Goal: Communication & Community: Ask a question

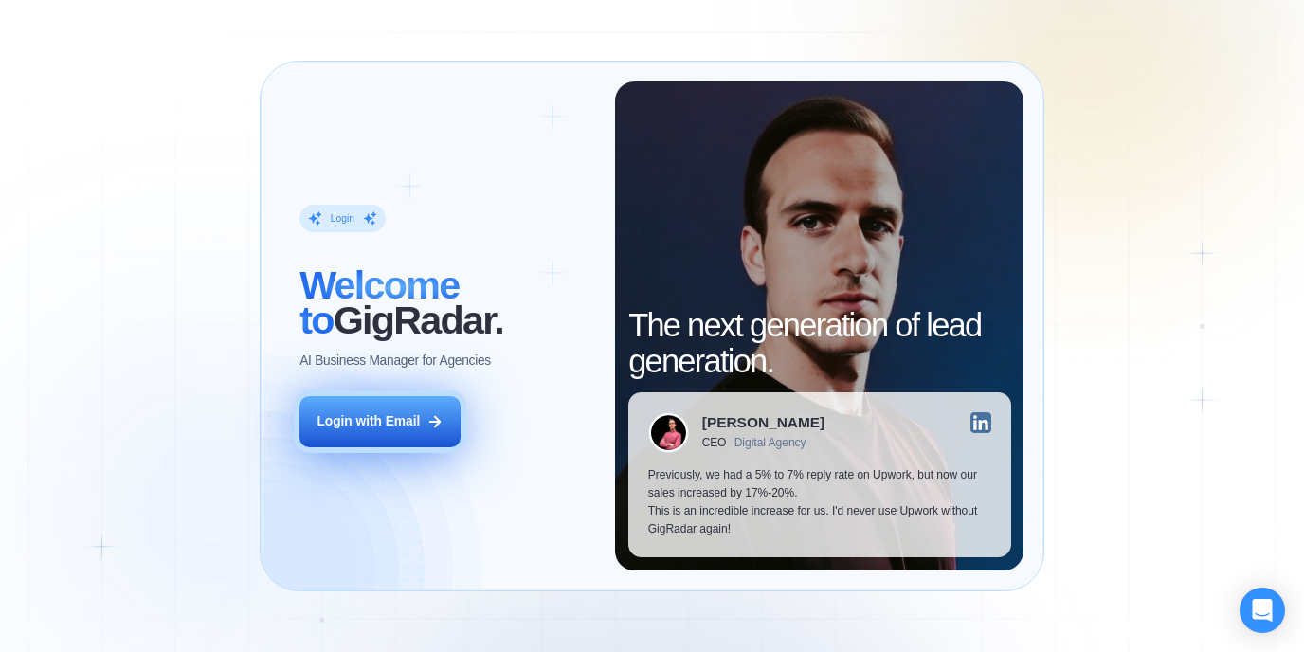
click at [397, 422] on div "Login with Email" at bounding box center [368, 422] width 103 height 18
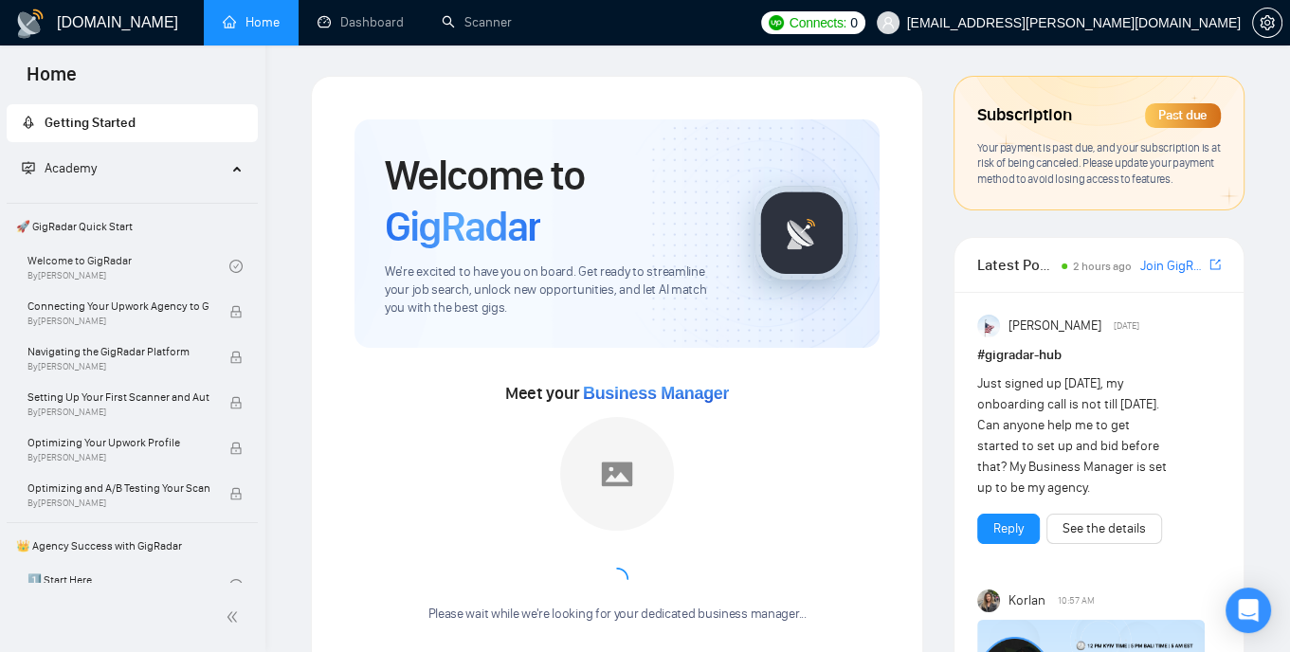
click at [1184, 115] on div "Past due" at bounding box center [1183, 115] width 76 height 25
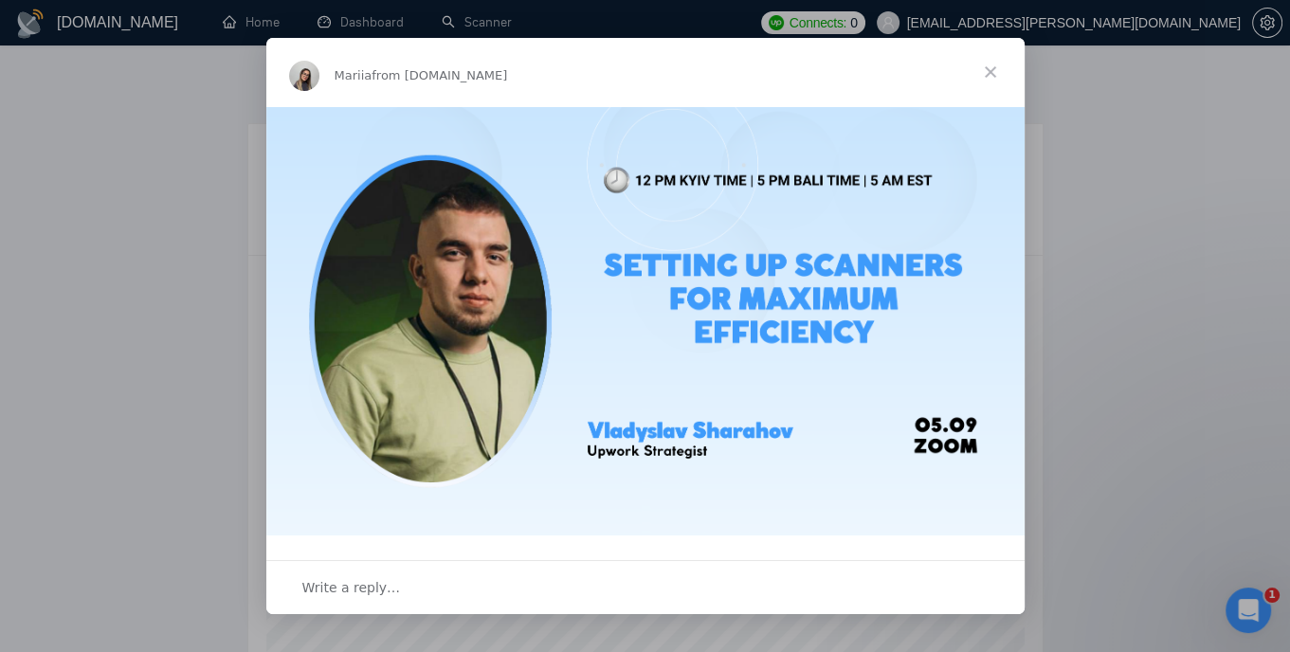
click at [981, 70] on span "Close" at bounding box center [990, 72] width 68 height 68
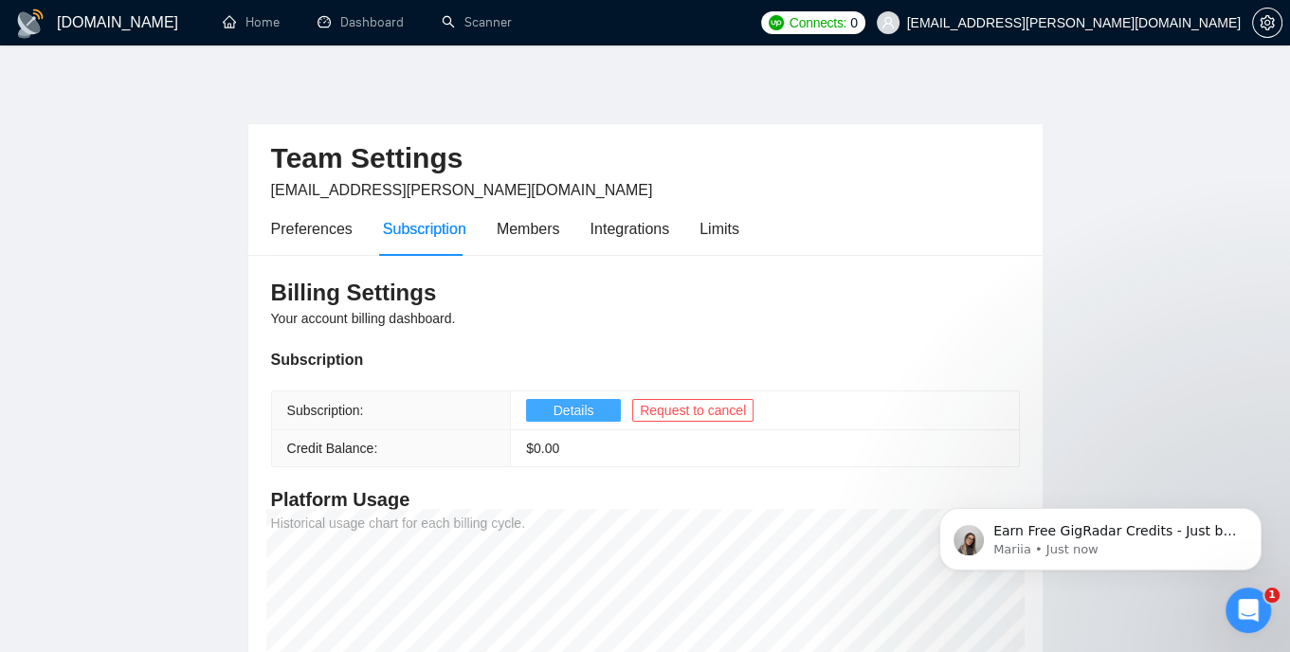
click at [570, 417] on span "Details" at bounding box center [574, 410] width 41 height 21
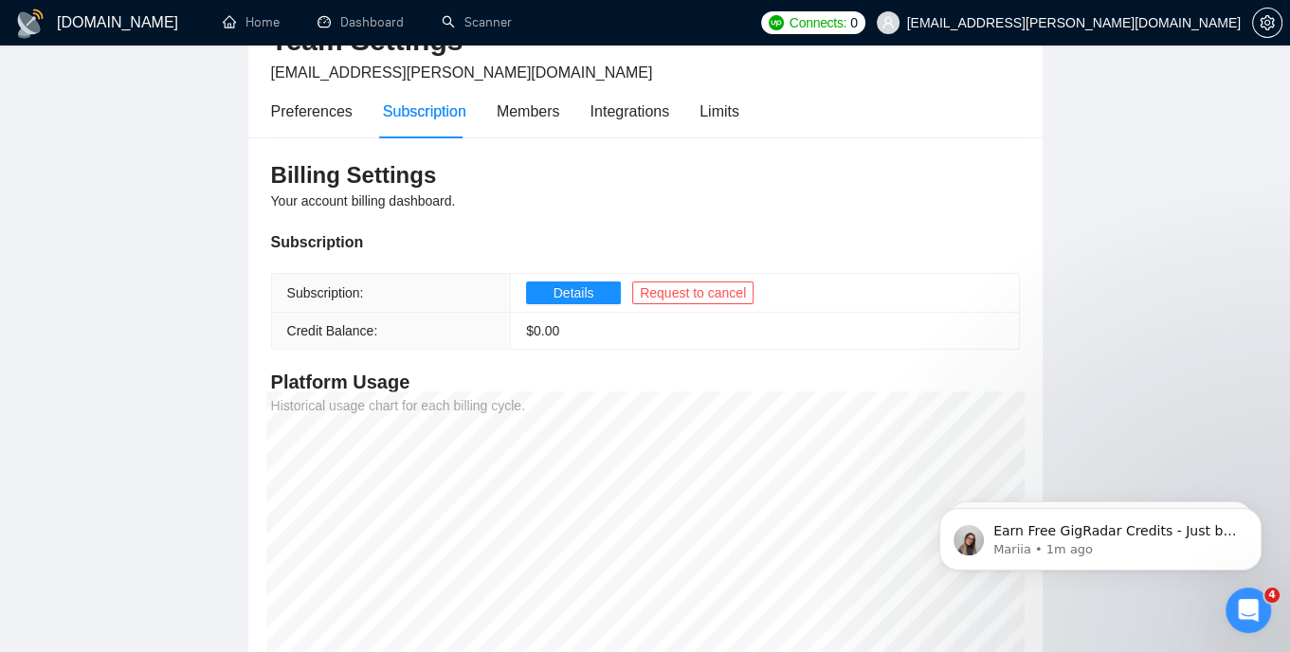
scroll to position [122, 0]
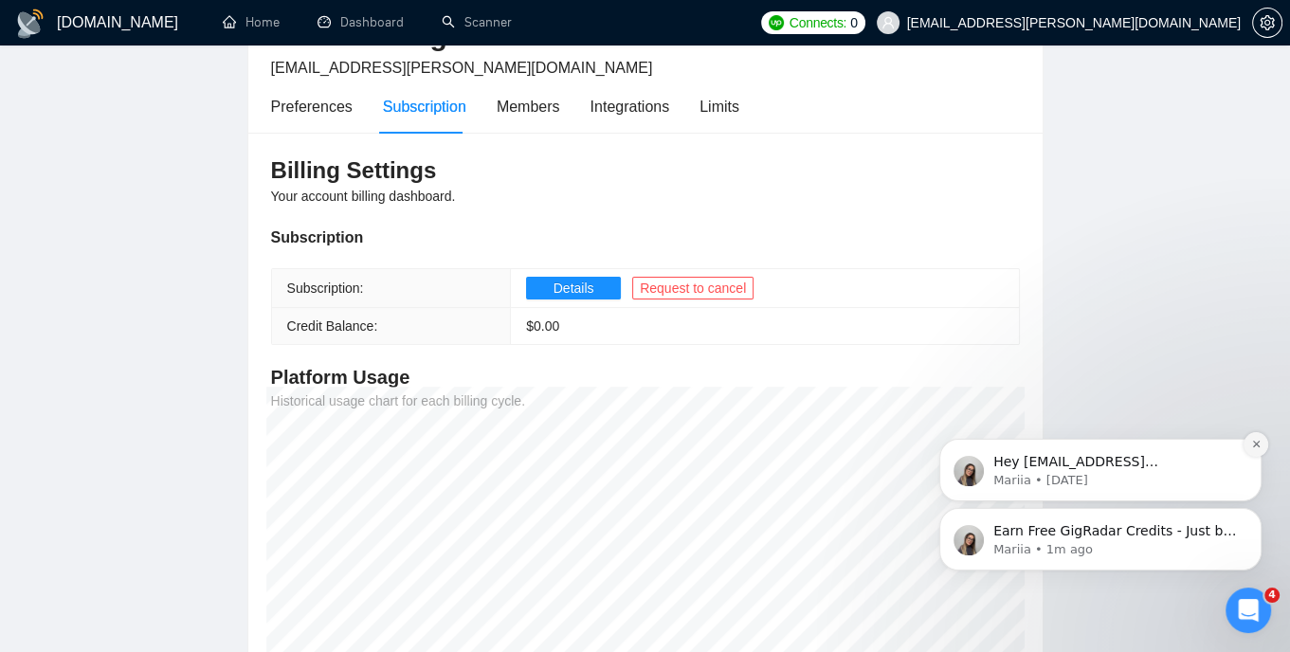
click at [1254, 446] on icon "Dismiss notification" at bounding box center [1255, 444] width 7 height 7
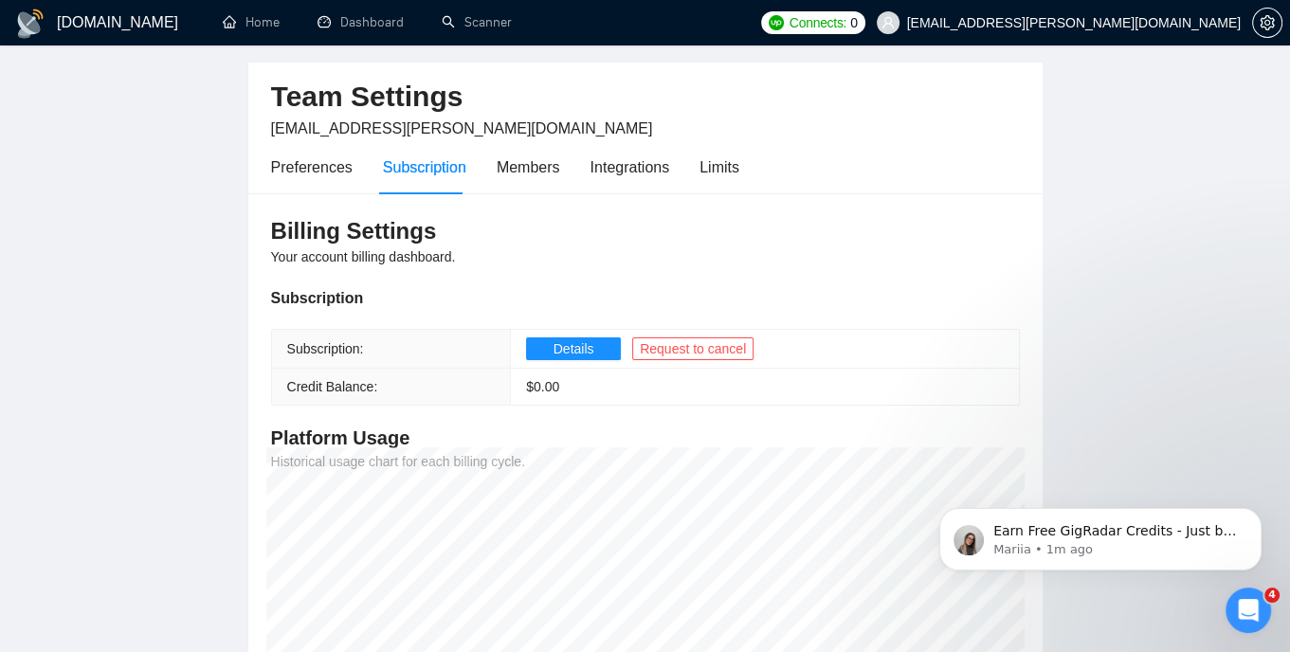
scroll to position [0, 0]
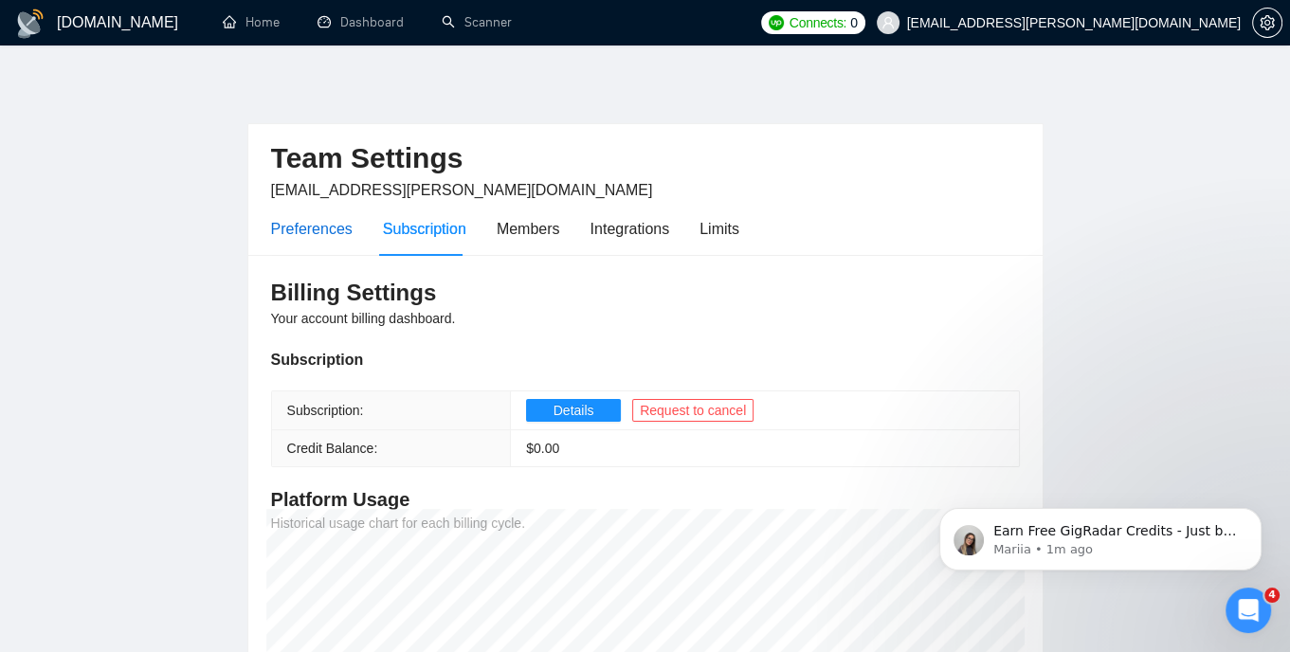
click at [340, 224] on div "Preferences" at bounding box center [312, 229] width 82 height 24
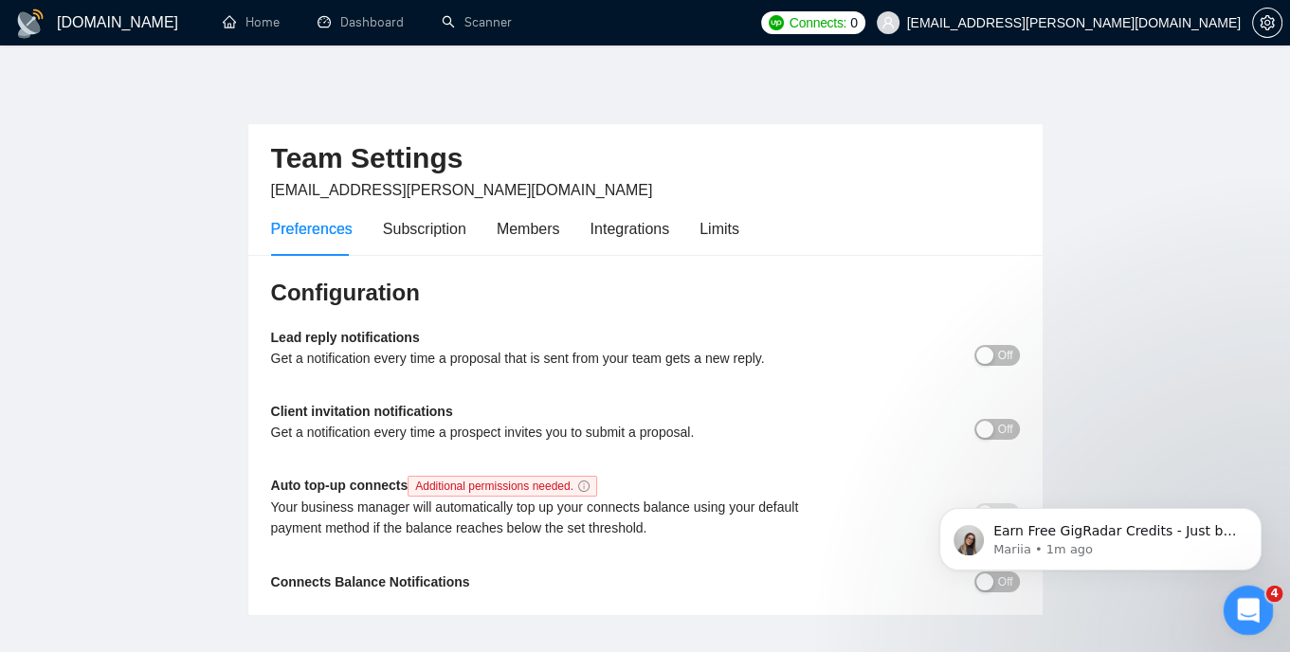
click at [1240, 593] on icon "Open Intercom Messenger" at bounding box center [1245, 607] width 31 height 31
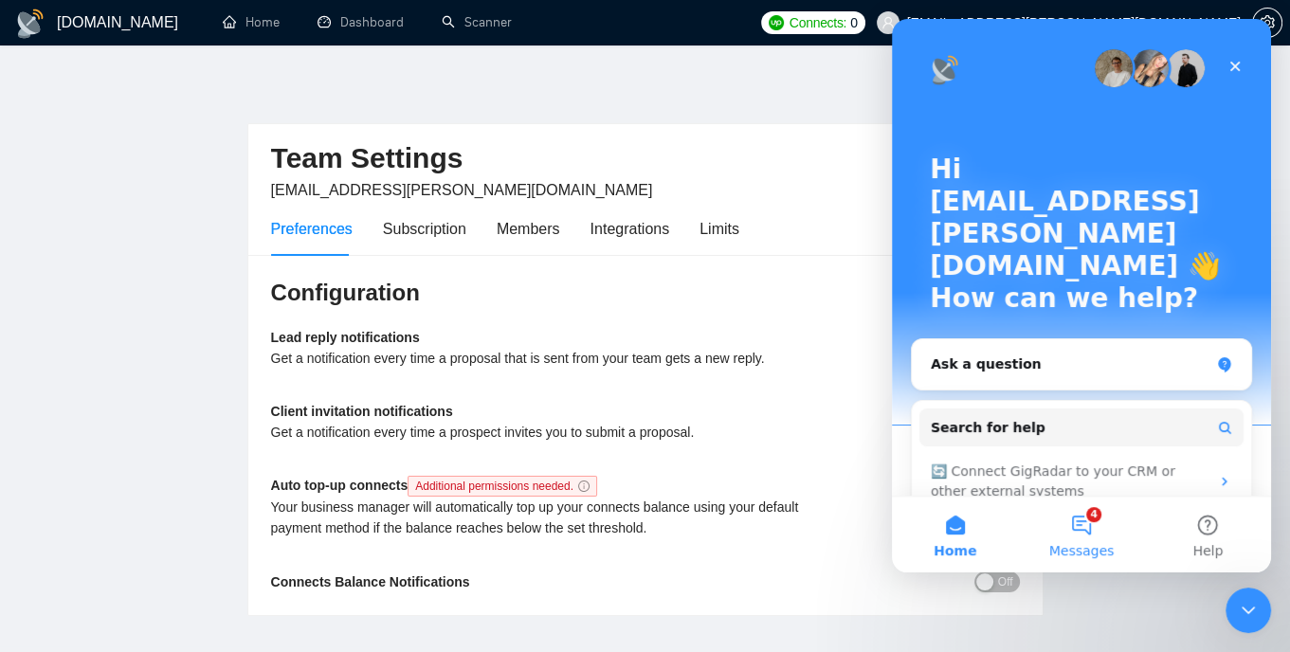
click at [1070, 507] on button "4 Messages" at bounding box center [1081, 535] width 126 height 76
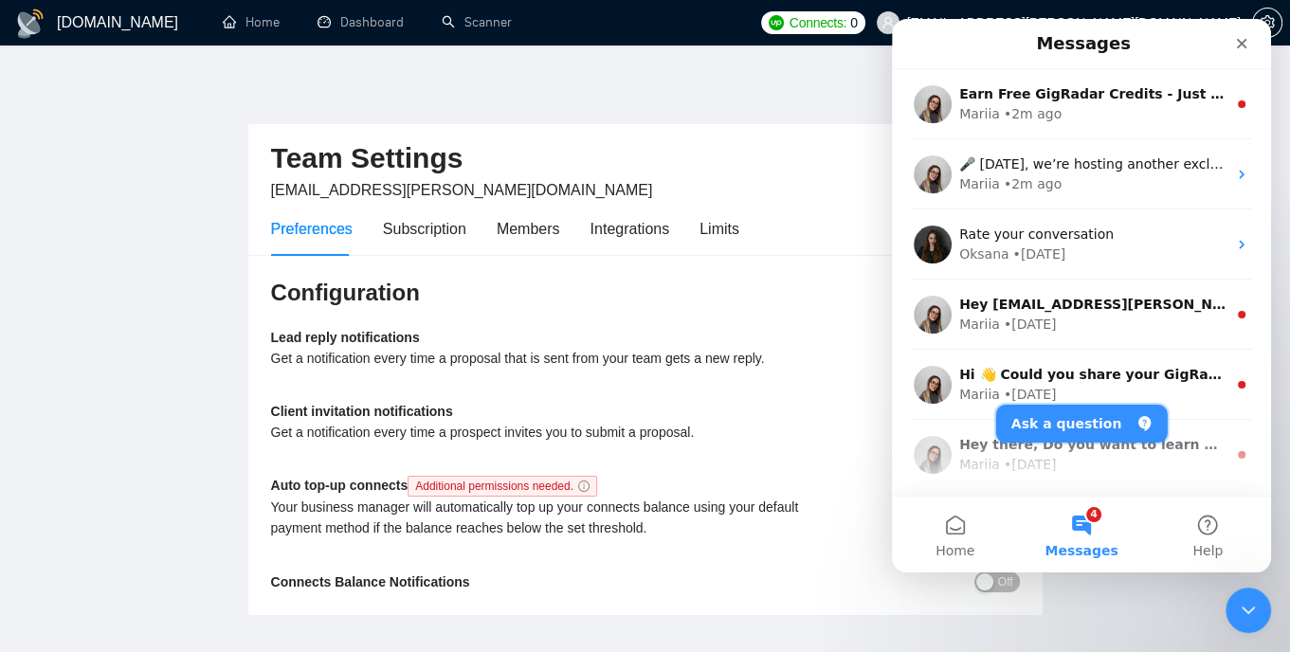
click at [1084, 424] on button "Ask a question" at bounding box center [1082, 424] width 172 height 38
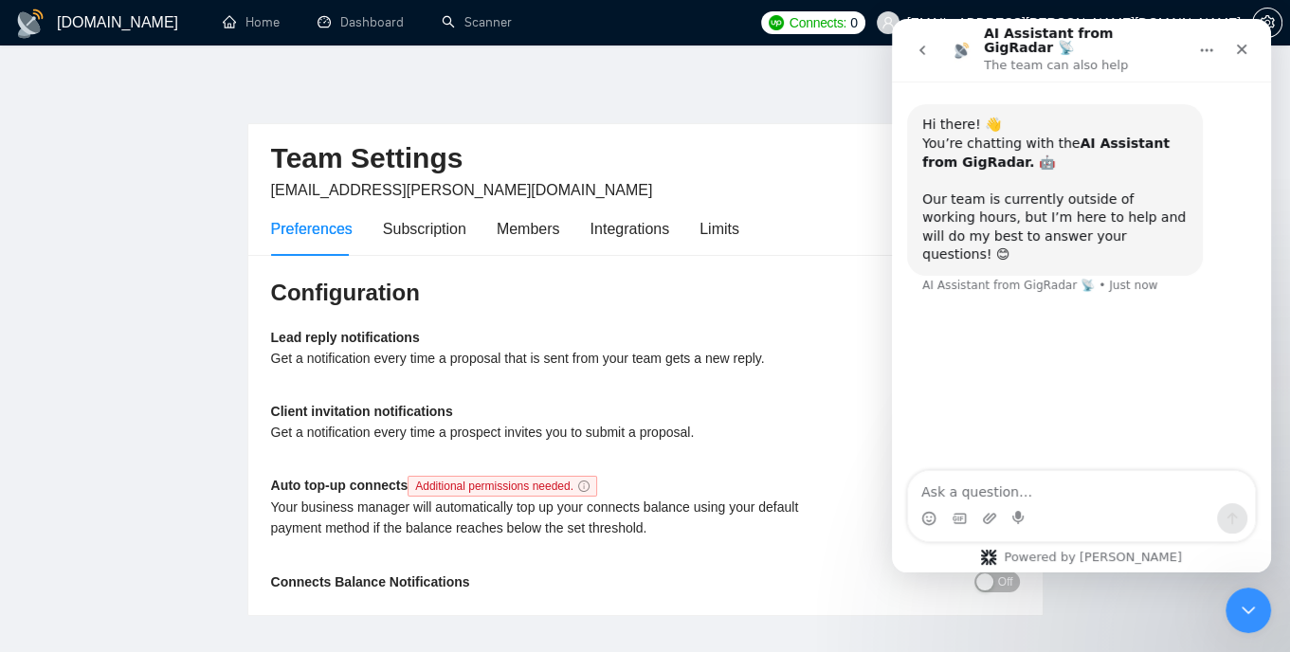
click at [1034, 477] on textarea "Ask a question…" at bounding box center [1081, 487] width 347 height 32
type textarea "Hi. Could you please"
click at [919, 33] on button "go back" at bounding box center [922, 50] width 36 height 36
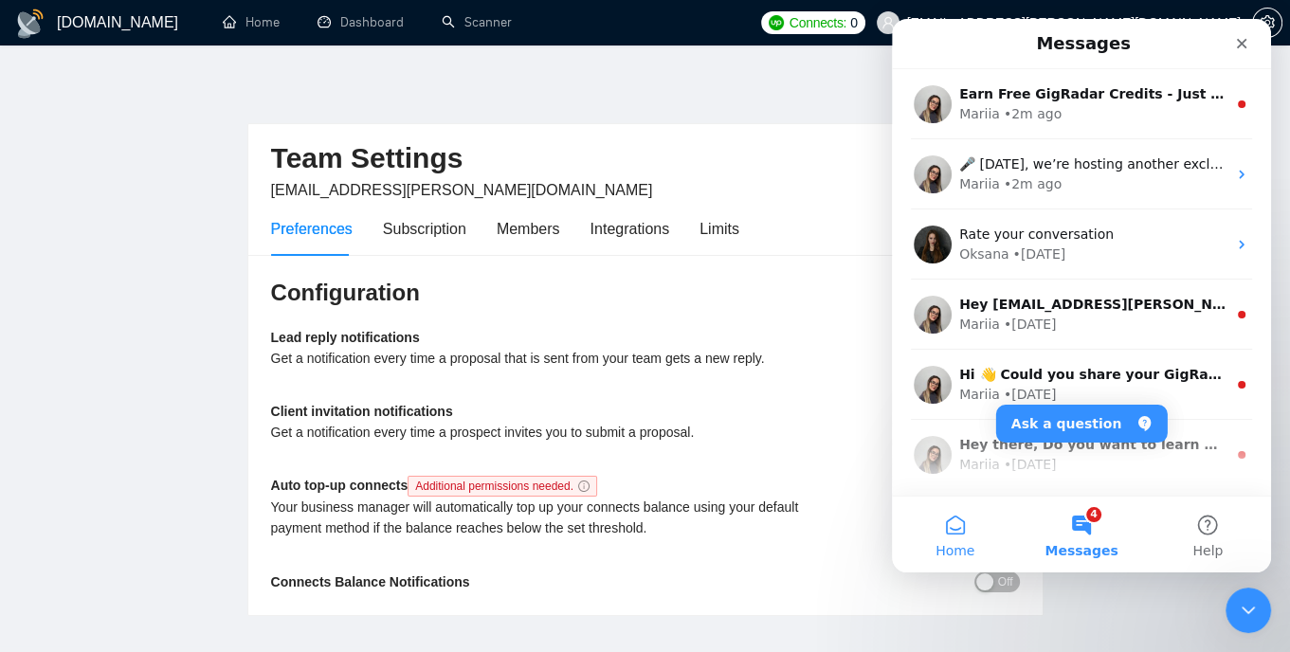
click at [959, 520] on button "Home" at bounding box center [955, 535] width 126 height 76
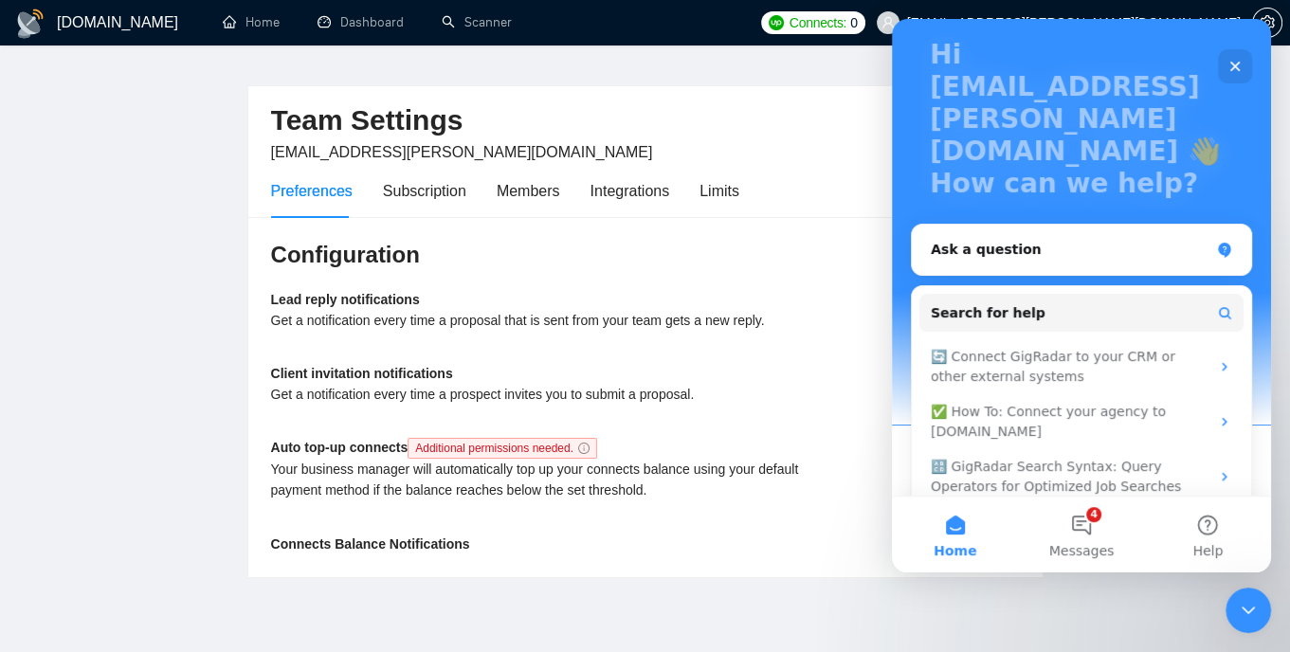
scroll to position [143, 0]
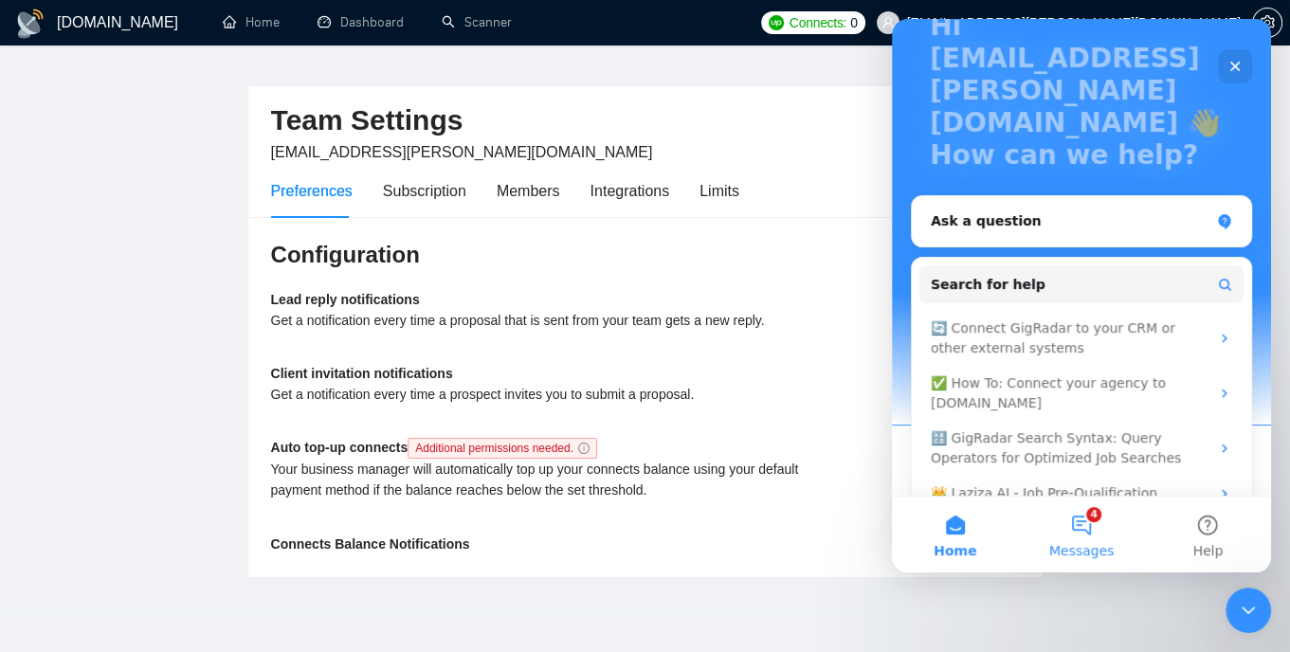
click at [1070, 533] on button "4 Messages" at bounding box center [1081, 535] width 126 height 76
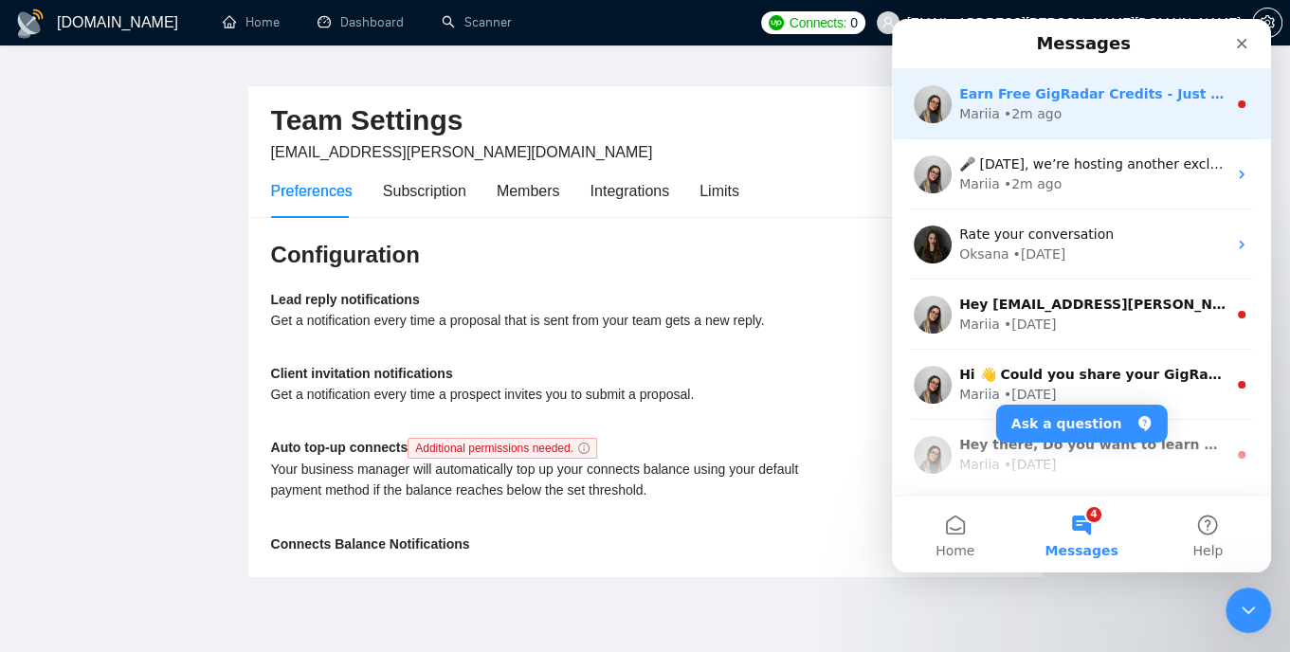
click at [1060, 120] on div "Mariia • 2m ago" at bounding box center [1092, 114] width 267 height 20
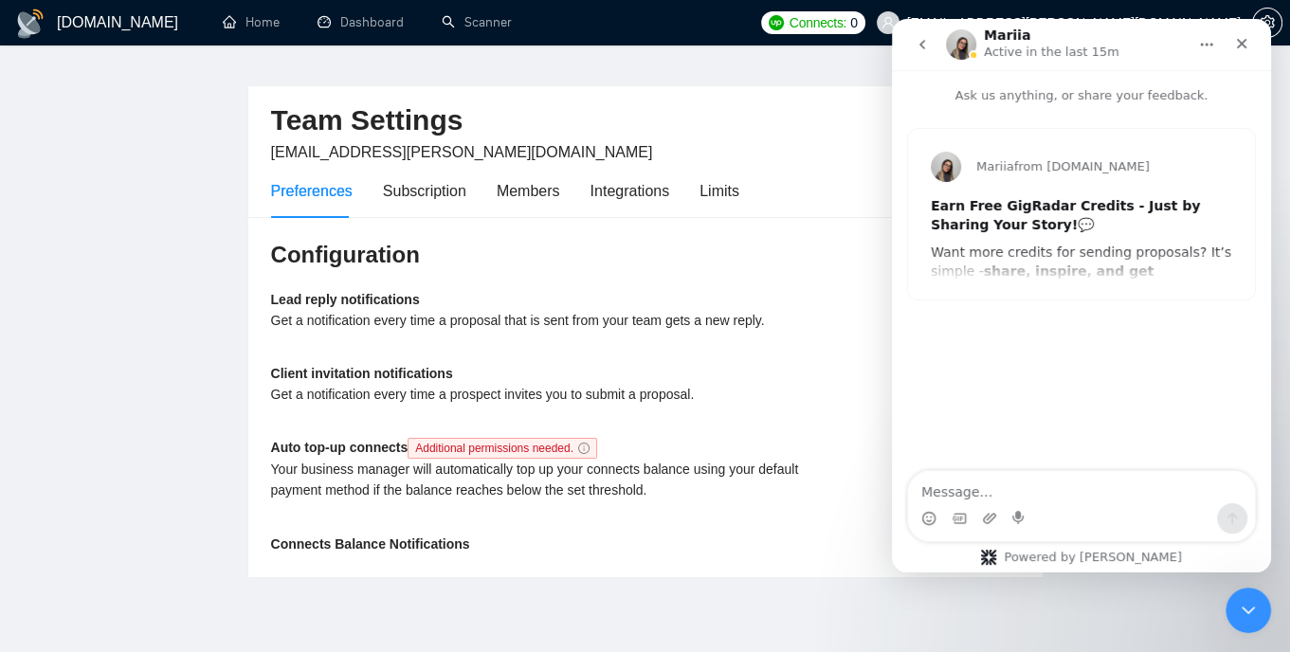
click at [929, 50] on icon "go back" at bounding box center [922, 44] width 15 height 15
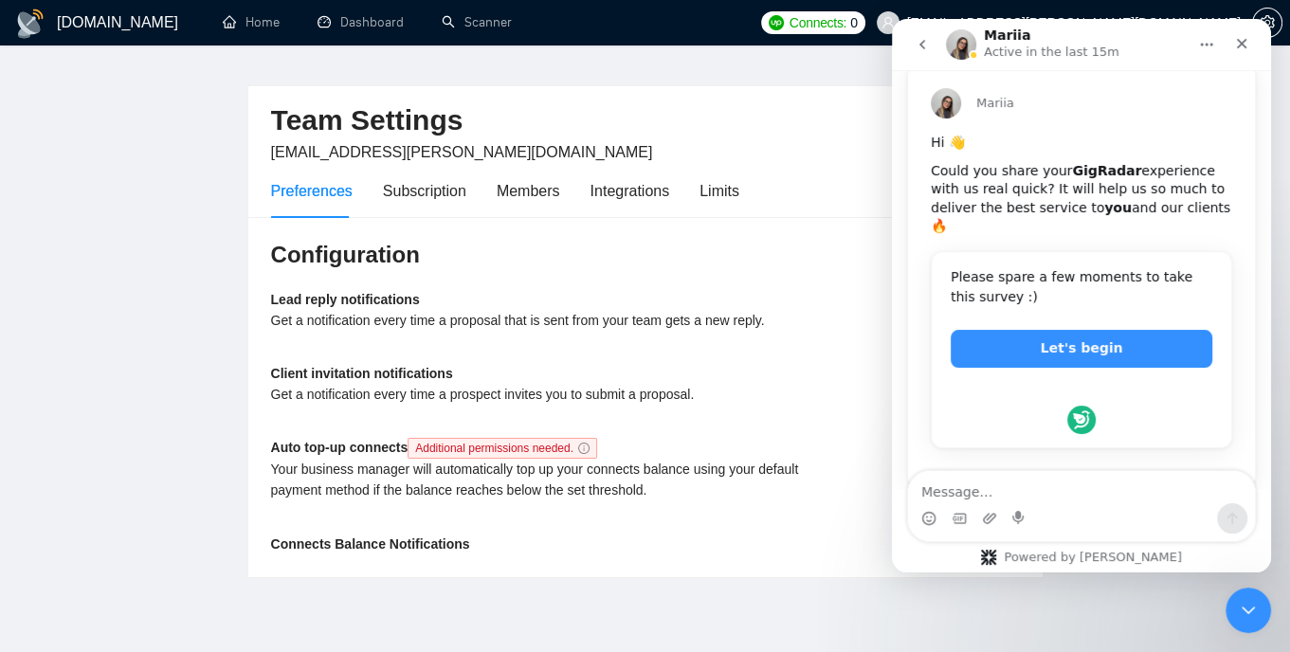
scroll to position [81, 0]
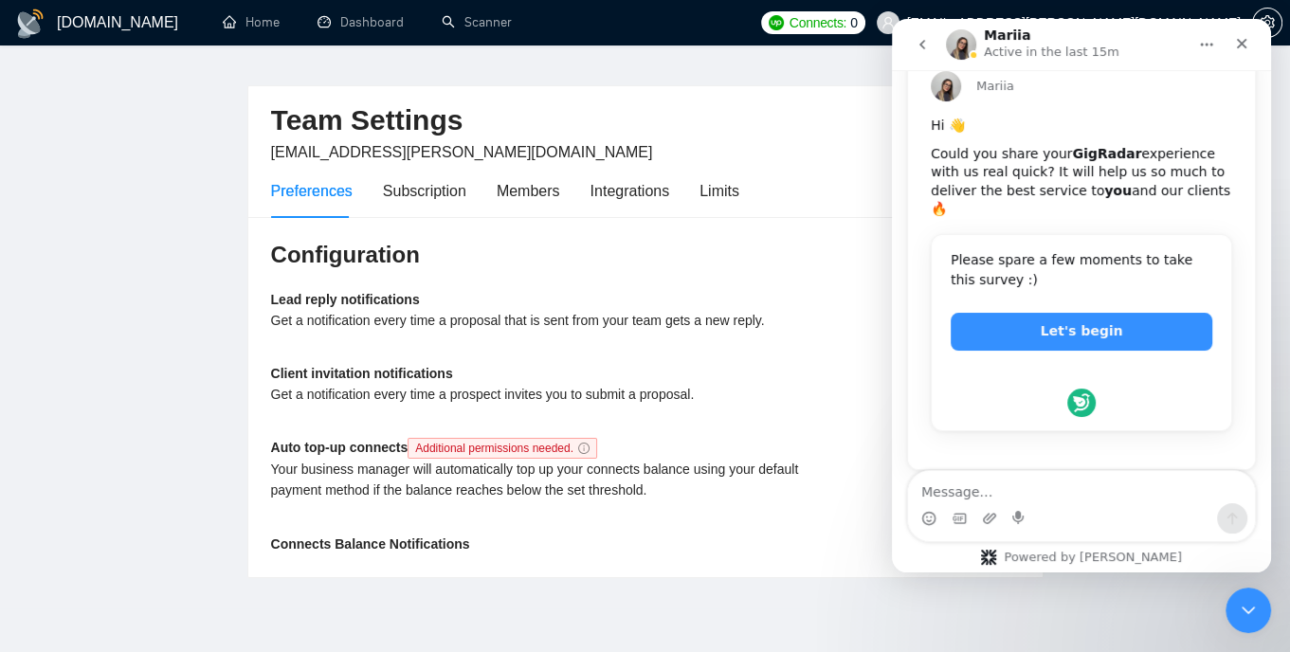
click at [925, 43] on icon "go back" at bounding box center [922, 44] width 15 height 15
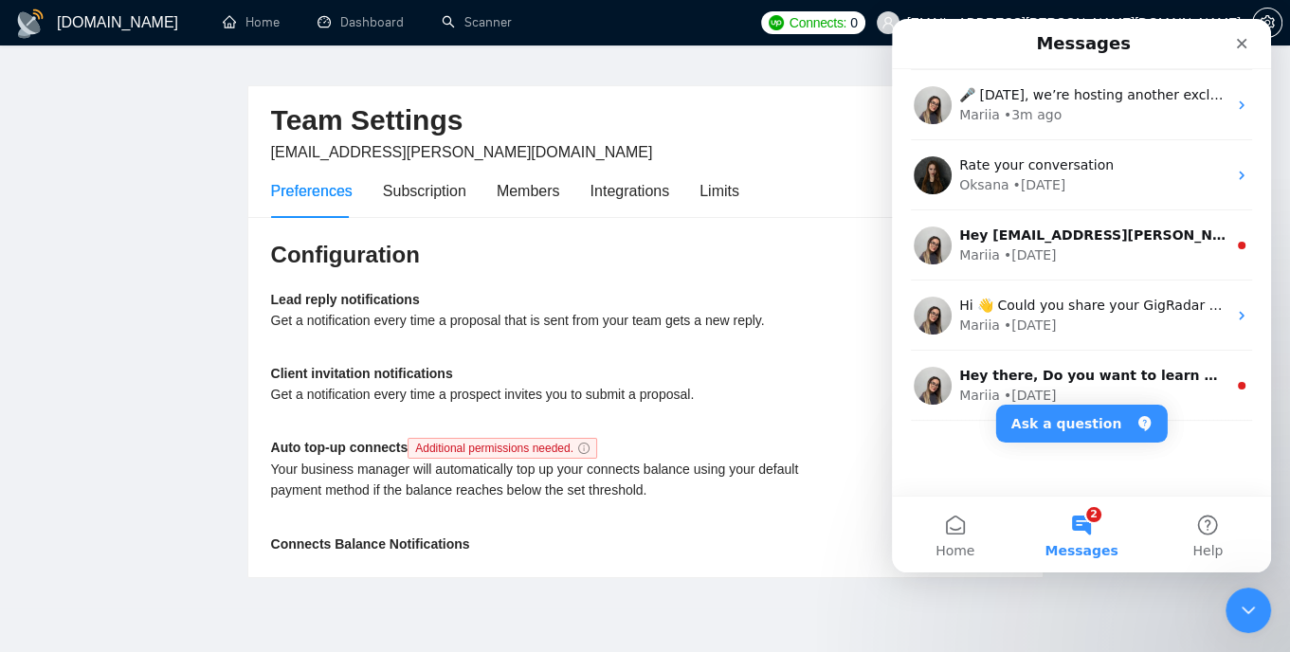
scroll to position [0, 0]
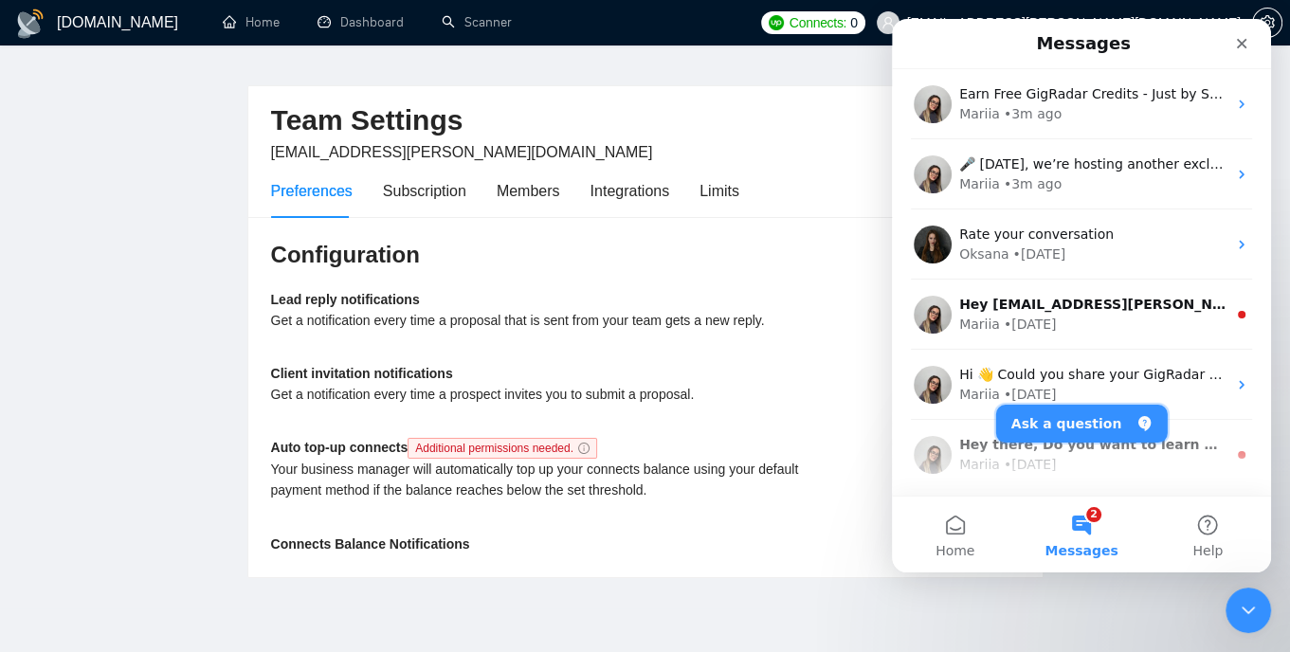
click at [1104, 423] on button "Ask a question" at bounding box center [1082, 424] width 172 height 38
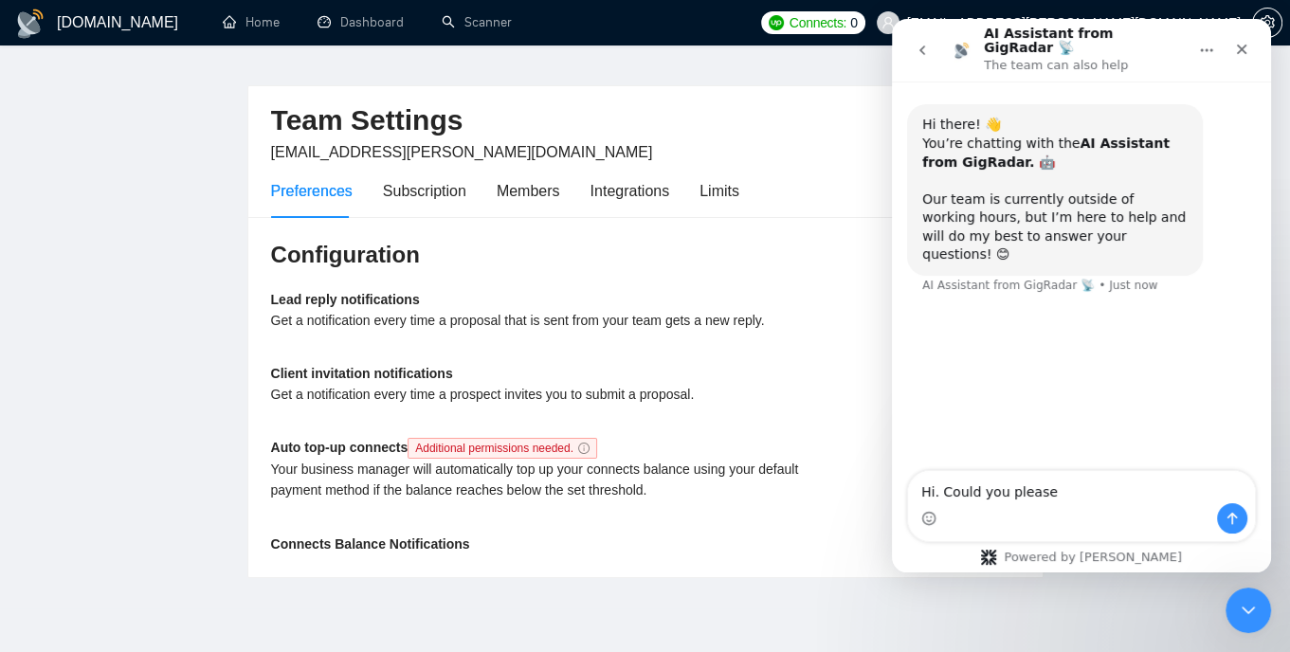
click at [936, 53] on button "go back" at bounding box center [922, 50] width 36 height 36
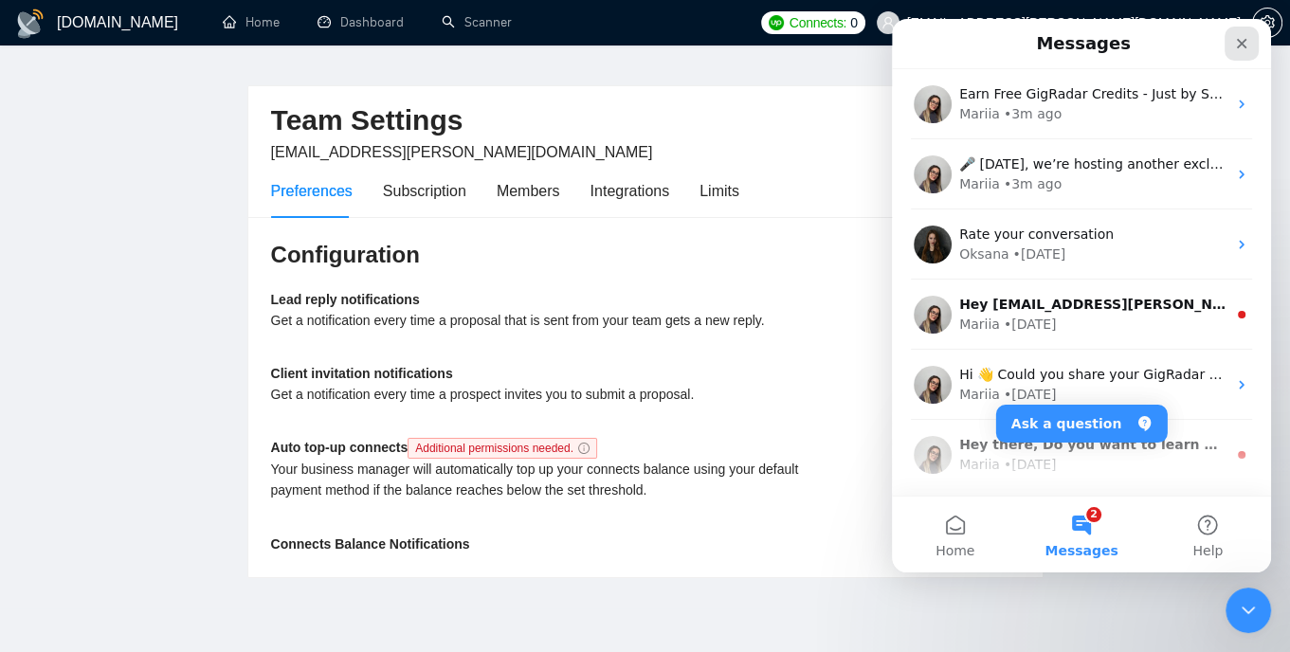
click at [1233, 46] on div "Close" at bounding box center [1242, 44] width 34 height 34
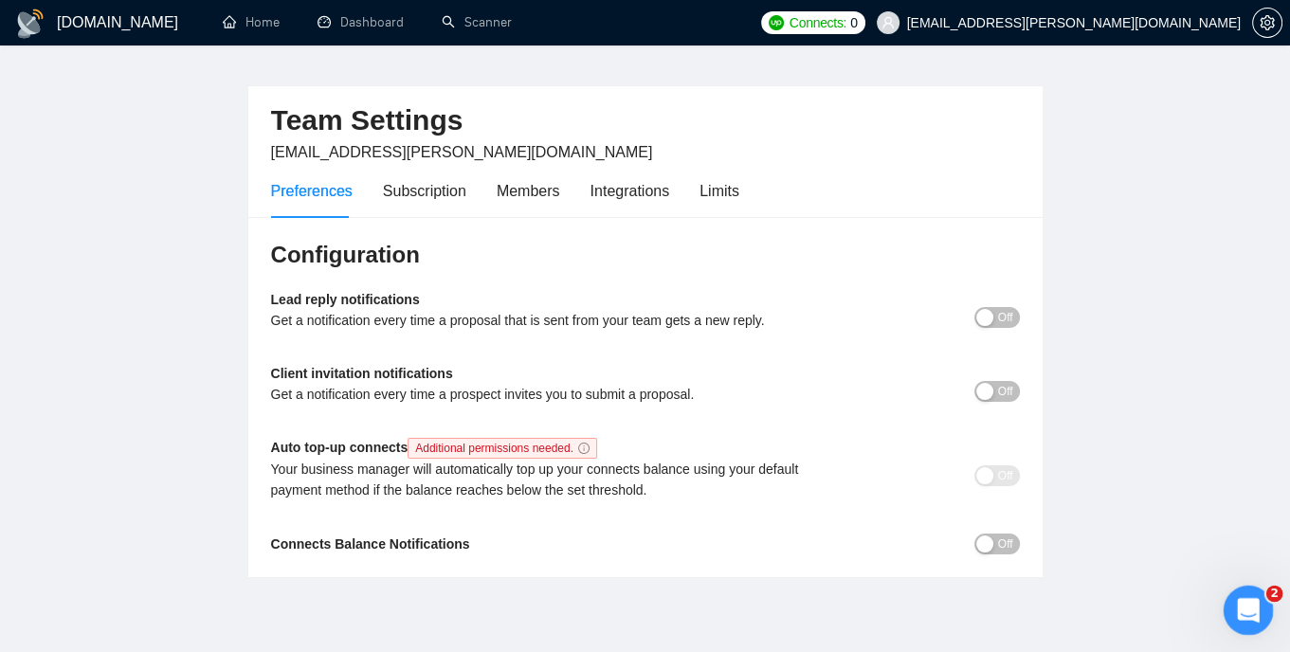
click at [1255, 606] on icon "Open Intercom Messenger" at bounding box center [1245, 607] width 31 height 31
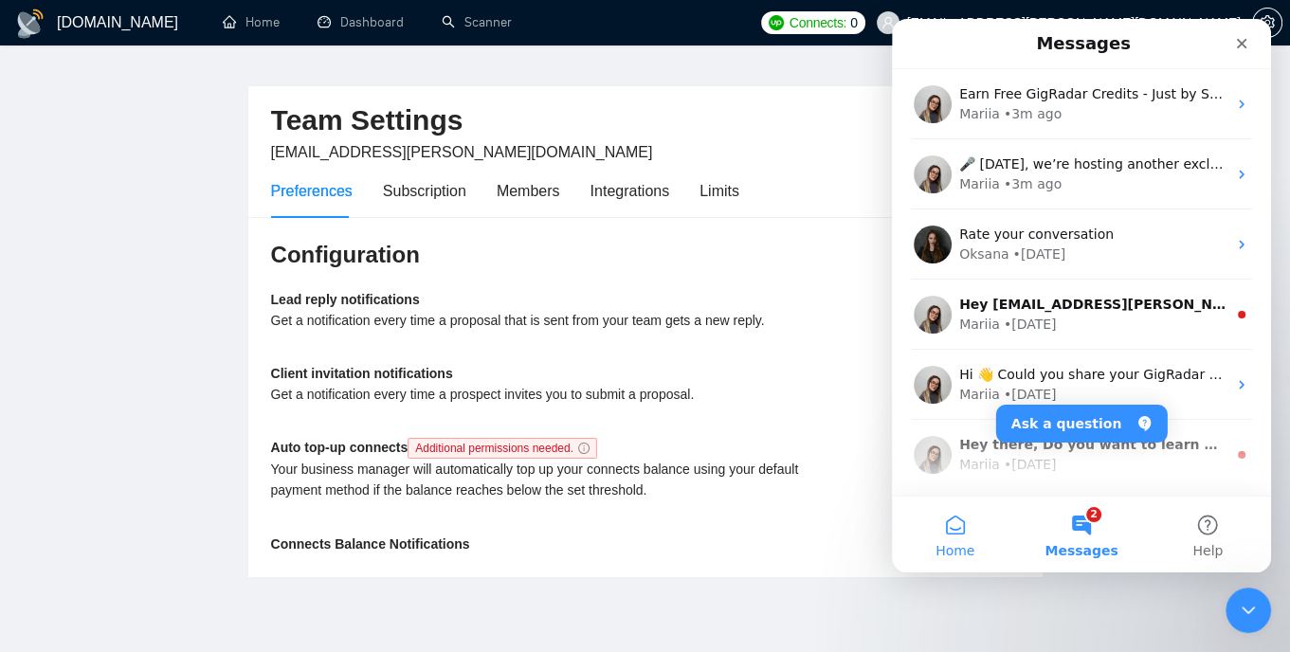
click at [960, 527] on button "Home" at bounding box center [955, 535] width 126 height 76
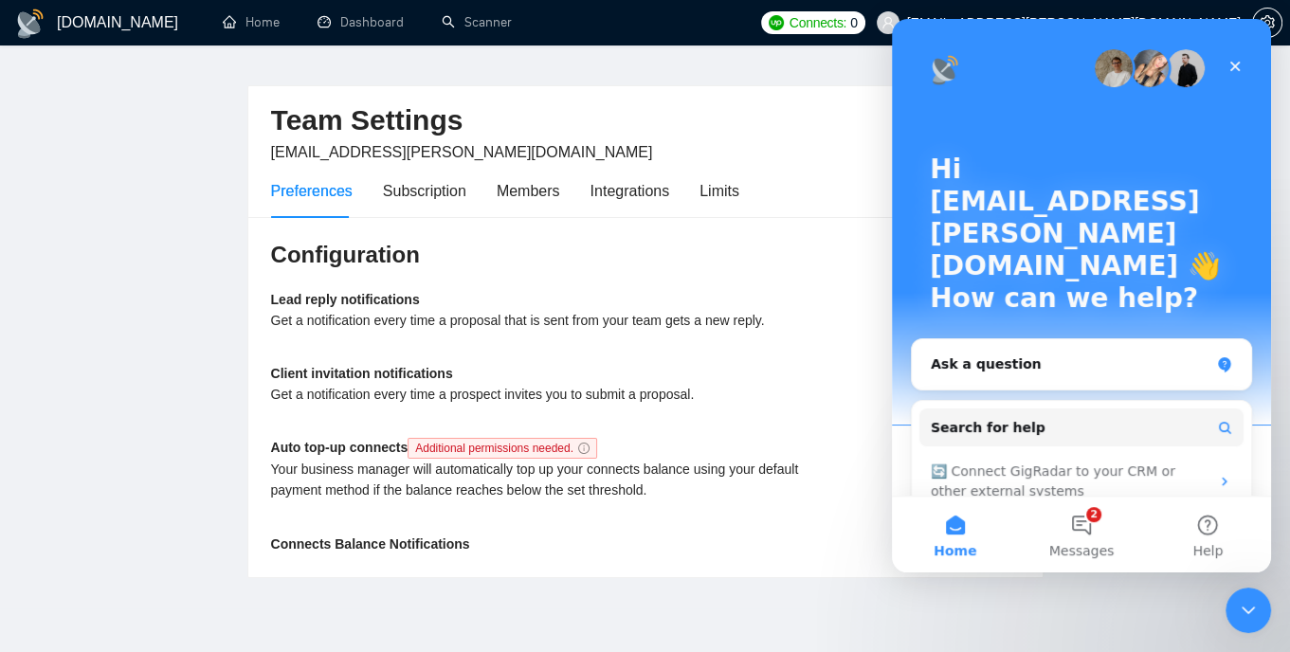
scroll to position [143, 0]
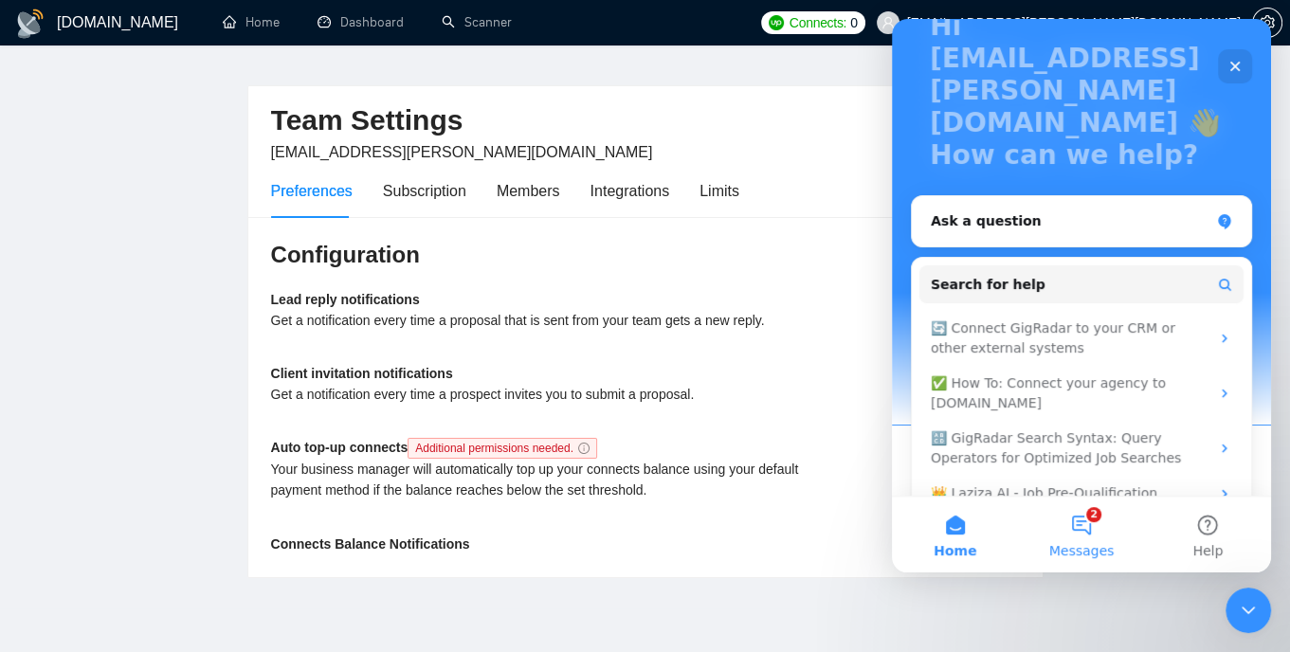
click at [1093, 523] on button "2 Messages" at bounding box center [1081, 535] width 126 height 76
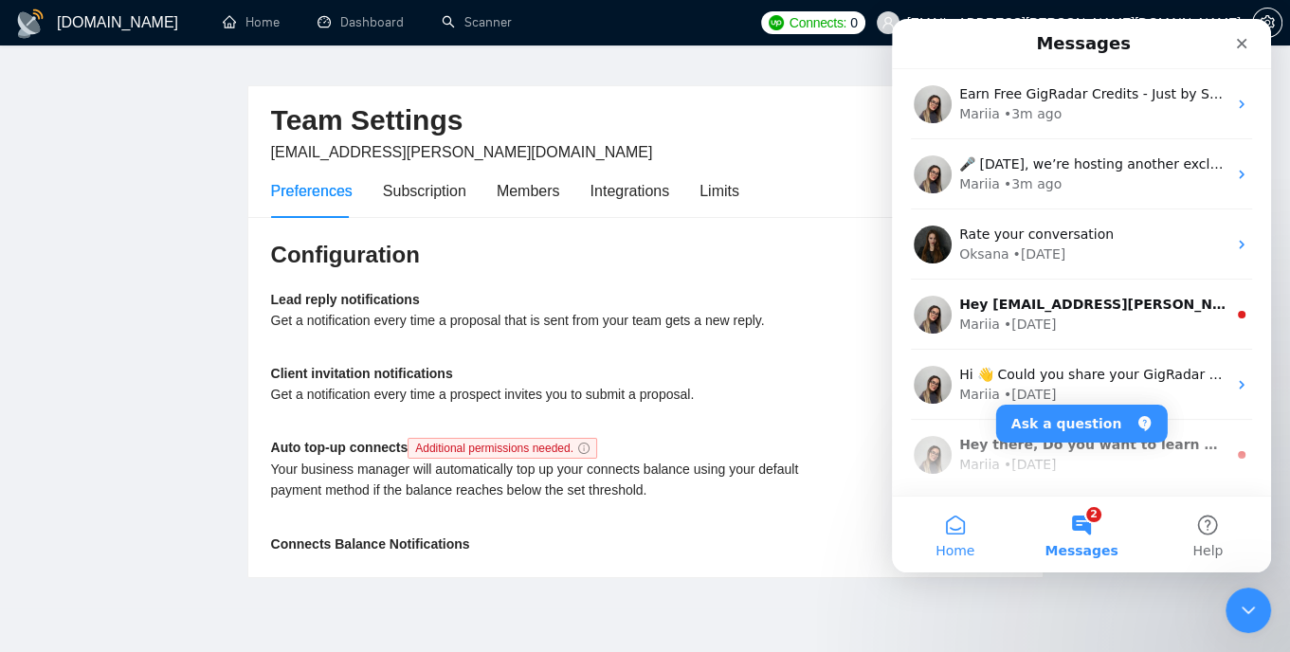
click at [959, 526] on button "Home" at bounding box center [955, 535] width 126 height 76
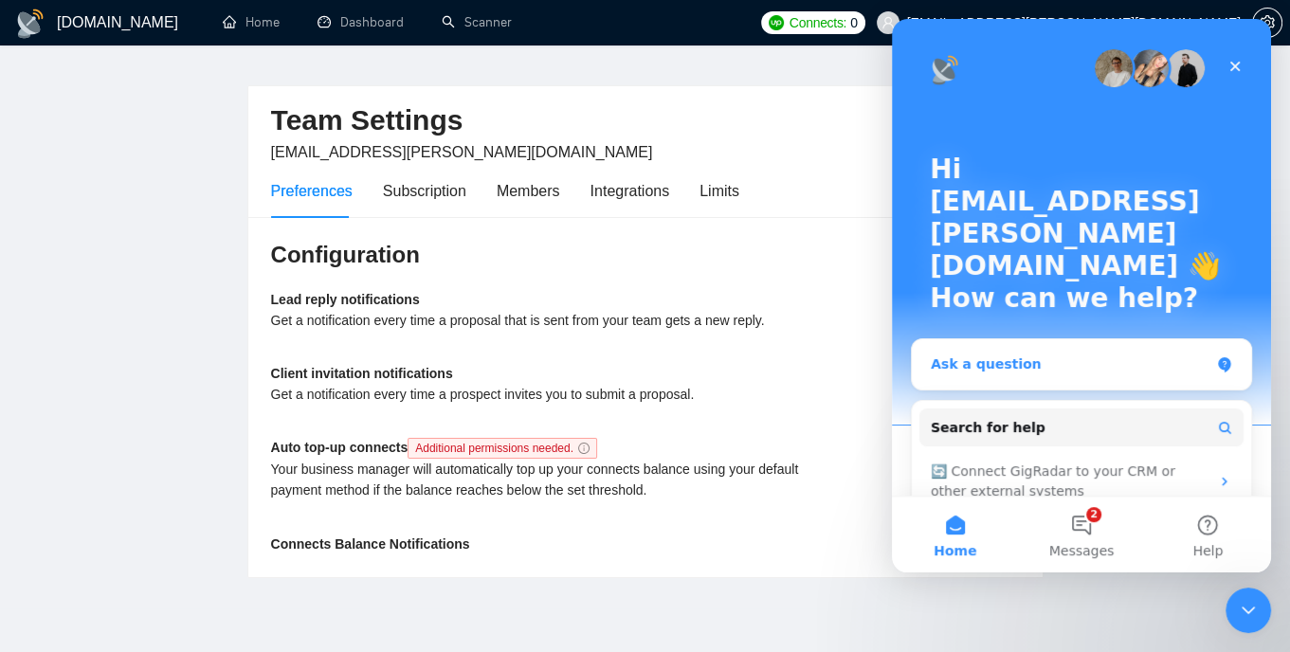
click at [1120, 355] on div "Ask a question" at bounding box center [1070, 365] width 279 height 20
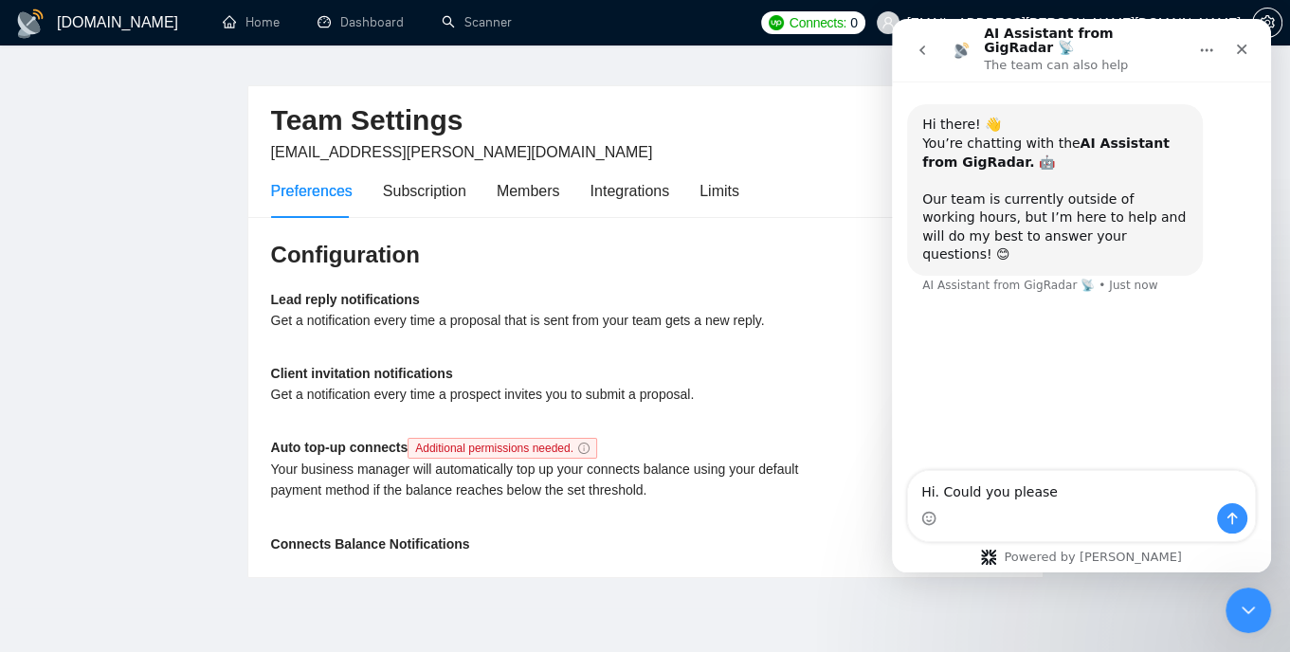
click at [1210, 34] on button "Home" at bounding box center [1207, 50] width 36 height 36
click at [1143, 339] on div "Hi there! 👋 You’re chatting with the AI Assistant from GigRadar. 🤖 Our team is …" at bounding box center [1081, 277] width 379 height 391
click at [926, 47] on icon "go back" at bounding box center [922, 50] width 15 height 15
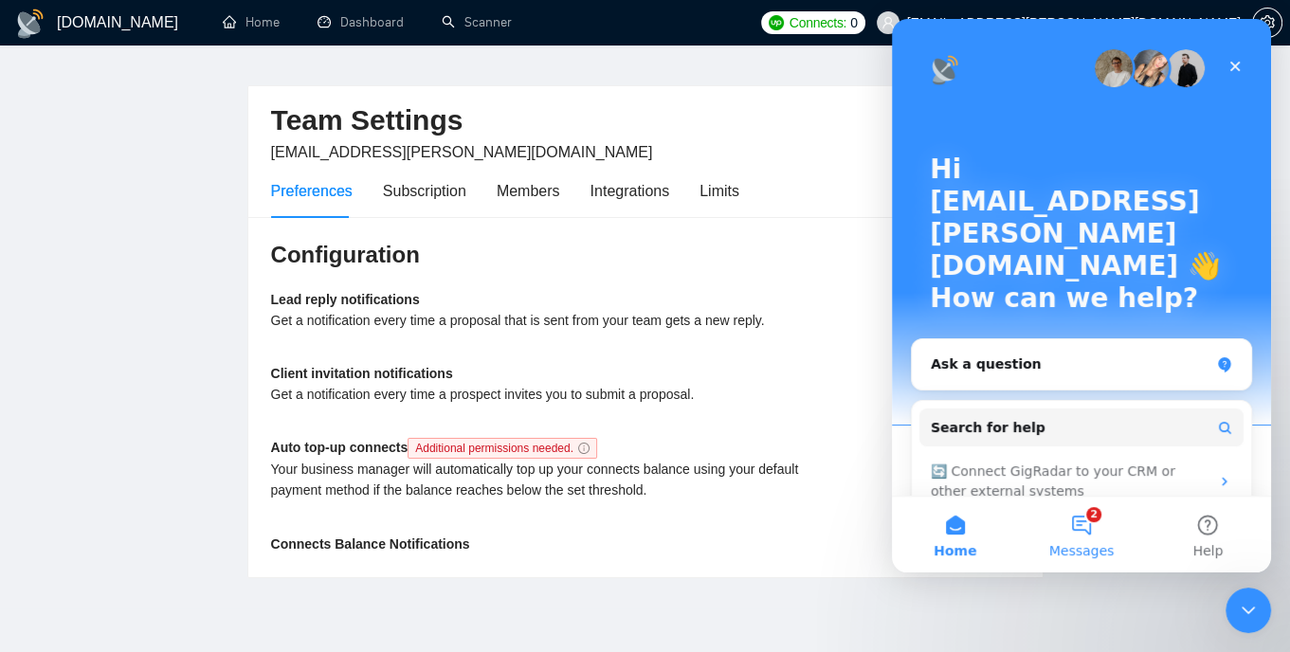
click at [1084, 531] on button "2 Messages" at bounding box center [1081, 535] width 126 height 76
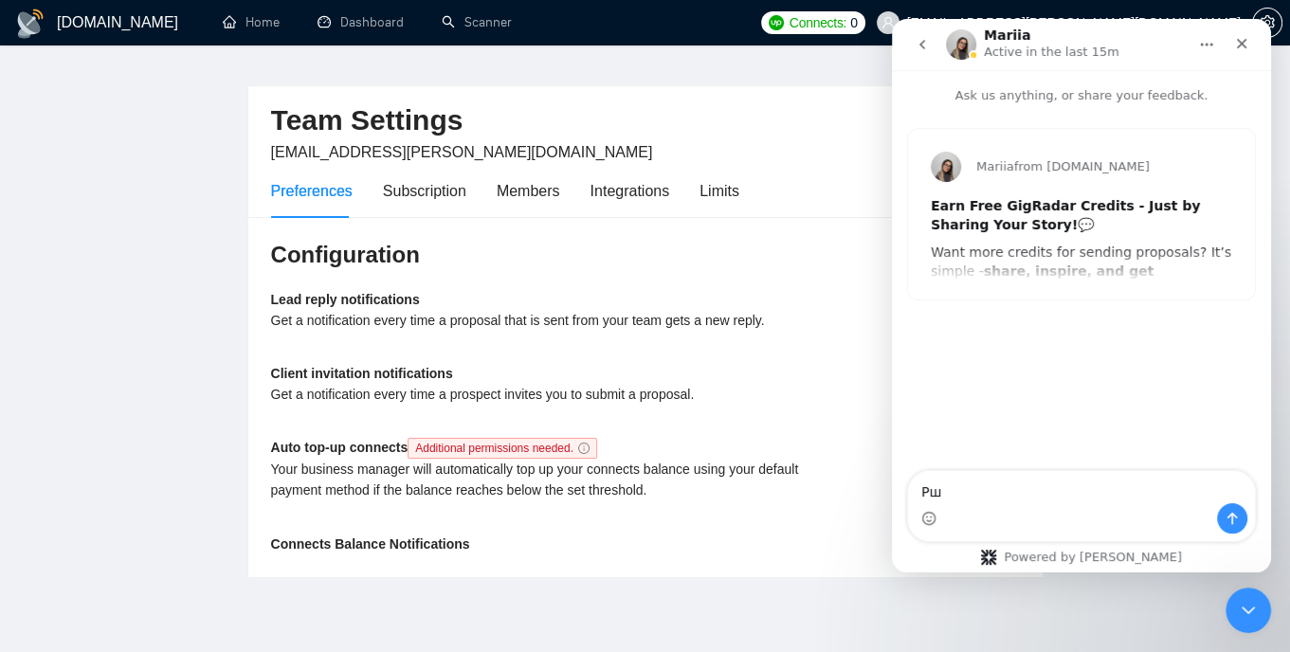
type textarea "Р"
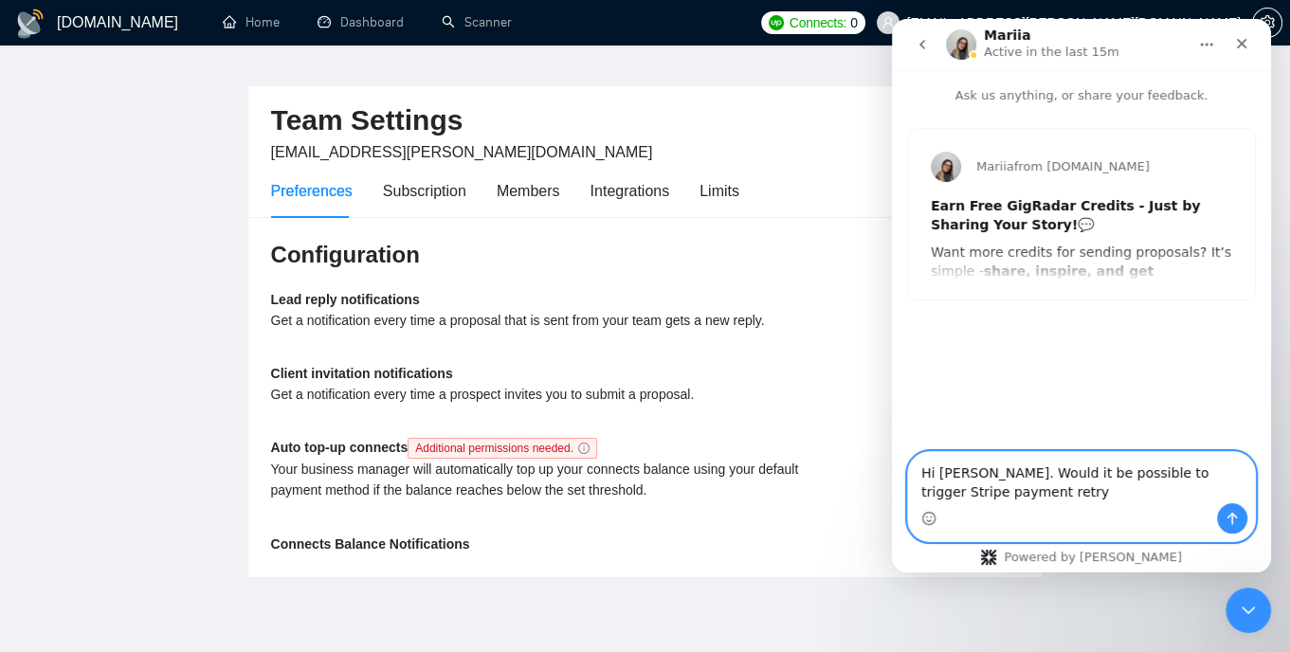
click at [1079, 489] on textarea "Hi [PERSON_NAME]. Would it be possible to trigger Stripe payment retry" at bounding box center [1081, 477] width 347 height 51
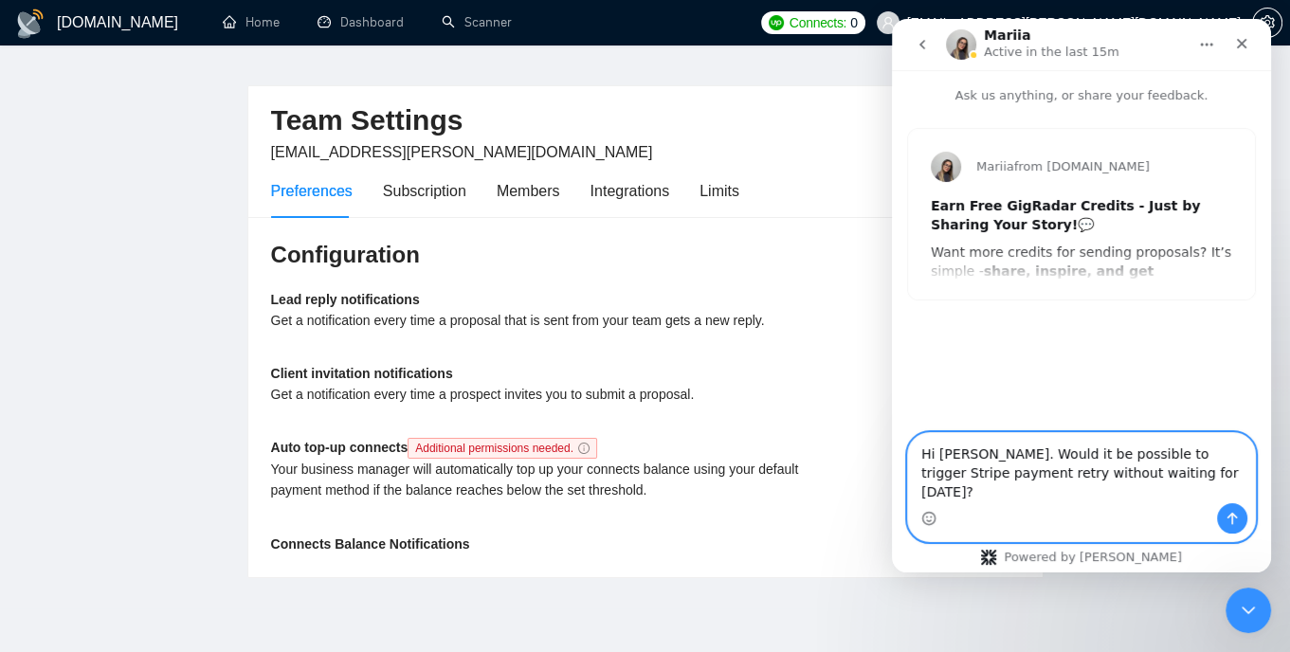
click at [1192, 500] on textarea "Hi [PERSON_NAME]. Would it be possible to trigger Stripe payment retry without …" at bounding box center [1081, 468] width 347 height 70
type textarea "Hi [PERSON_NAME]. Would it be possible to trigger Stripe payment retry right aw…"
click at [1231, 517] on icon "Send a message…" at bounding box center [1233, 519] width 10 height 12
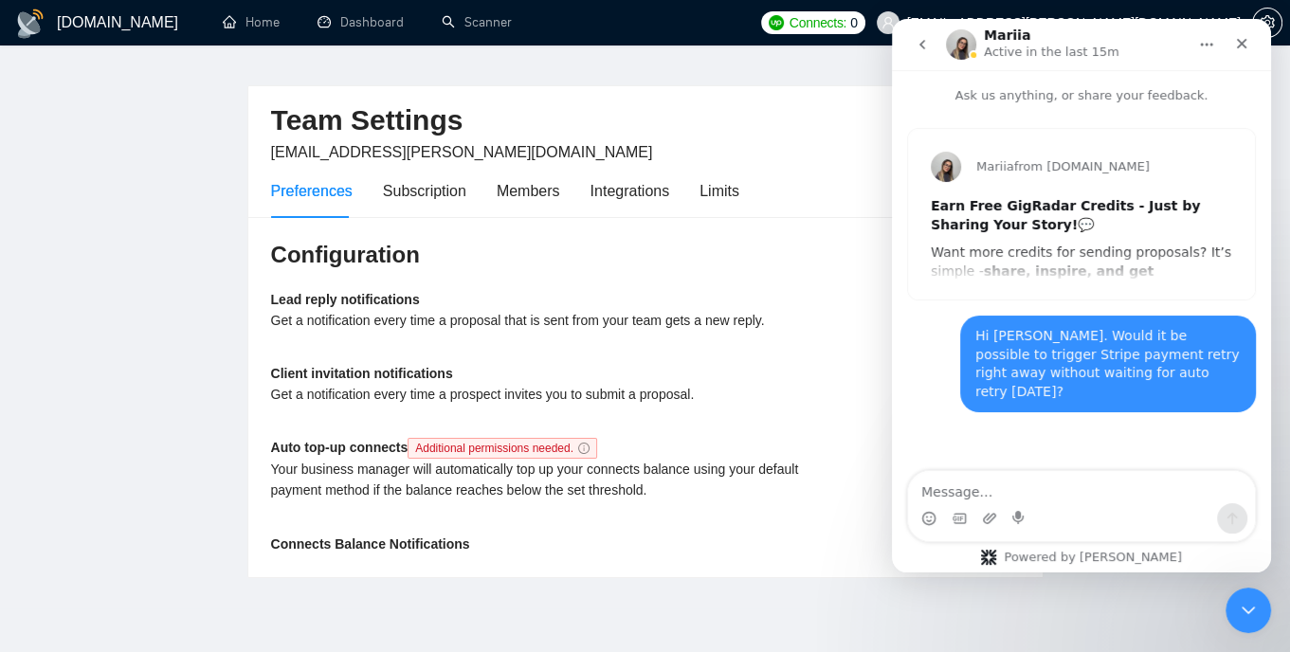
click at [918, 43] on icon "go back" at bounding box center [922, 44] width 15 height 15
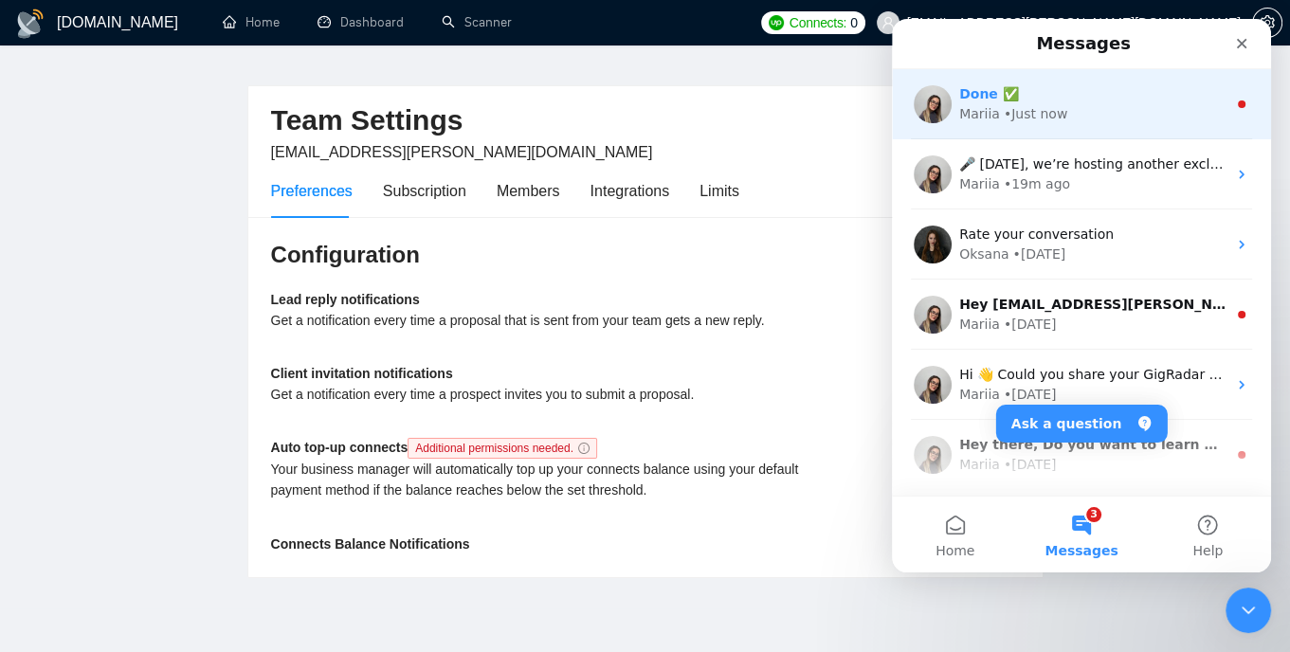
click at [1139, 105] on div "Mariia • Just now" at bounding box center [1092, 114] width 267 height 20
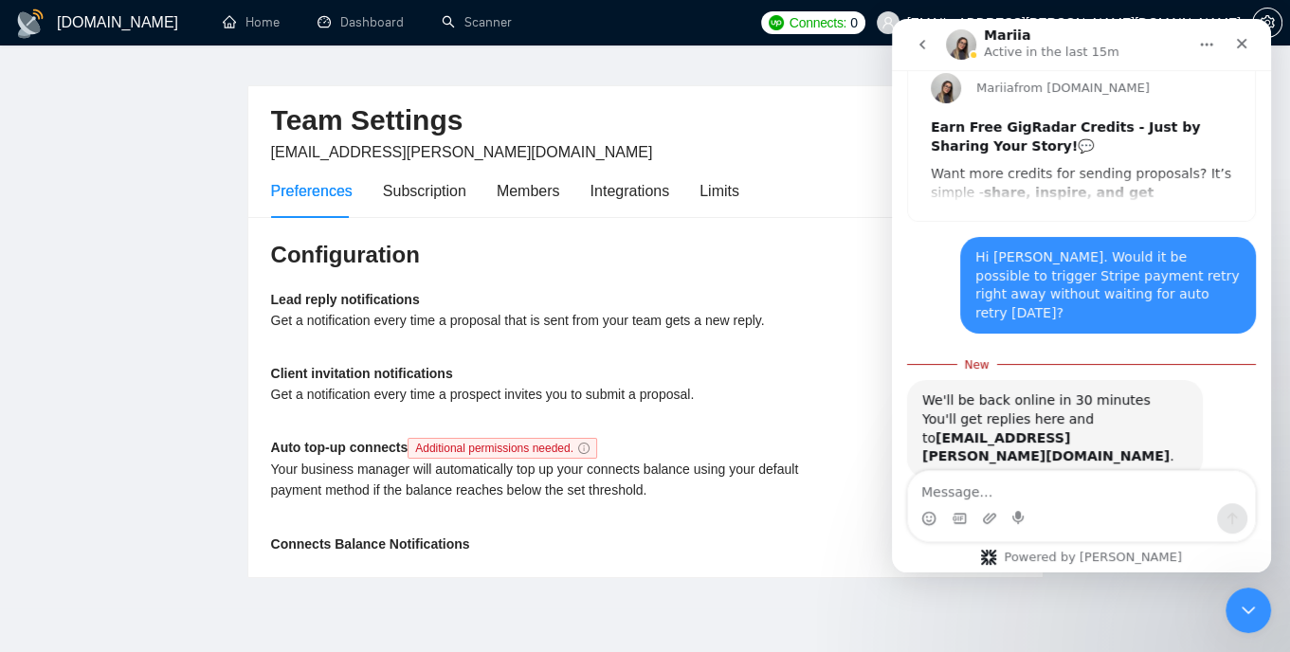
scroll to position [348, 0]
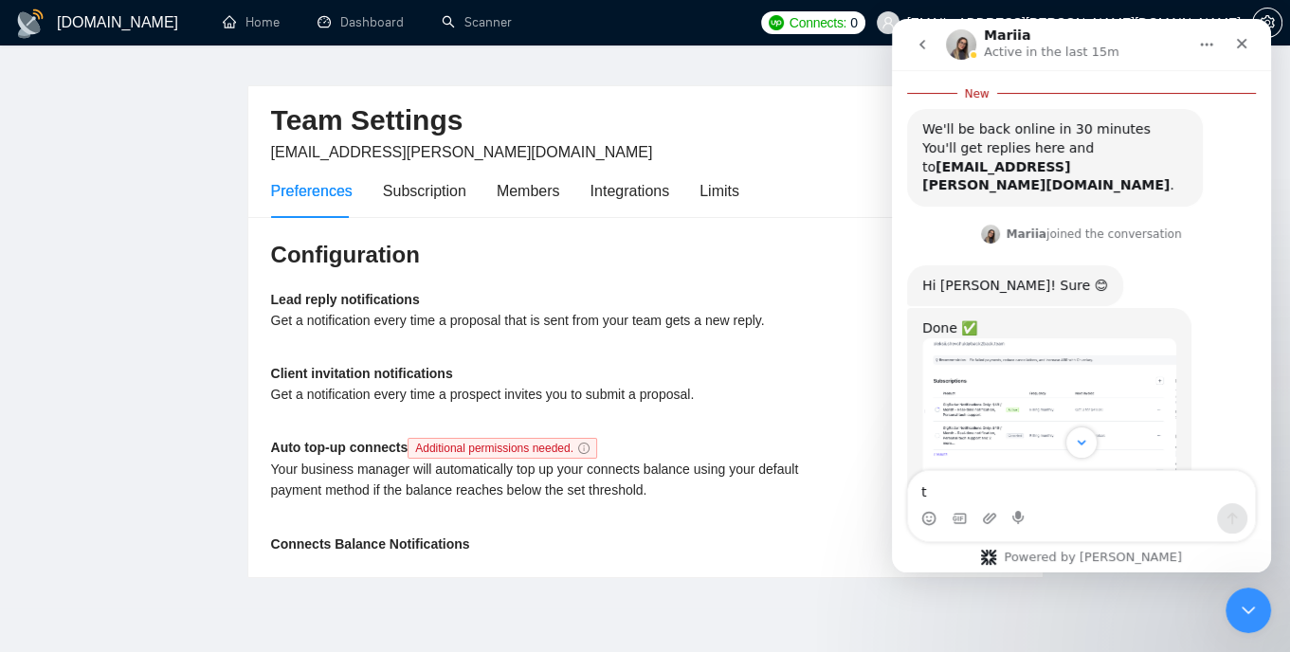
click at [992, 496] on textarea "t" at bounding box center [1081, 487] width 347 height 32
type textarea "thanks 👍"
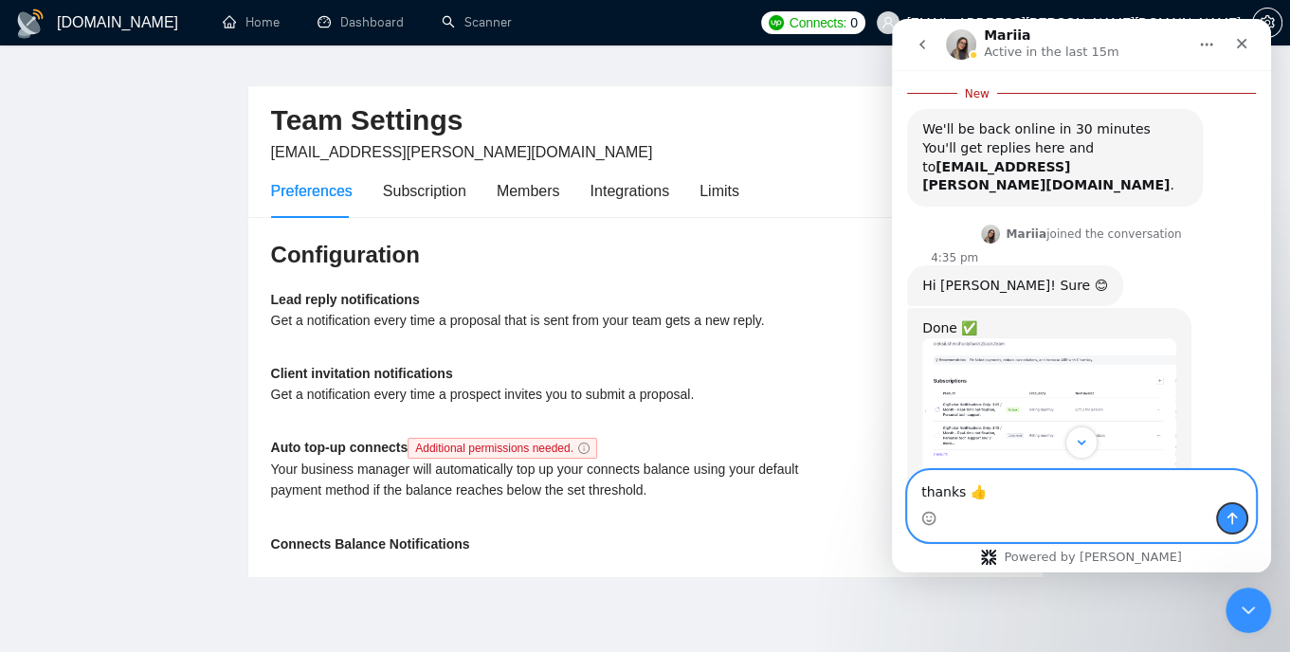
click at [1234, 519] on icon "Send a message…" at bounding box center [1232, 518] width 15 height 15
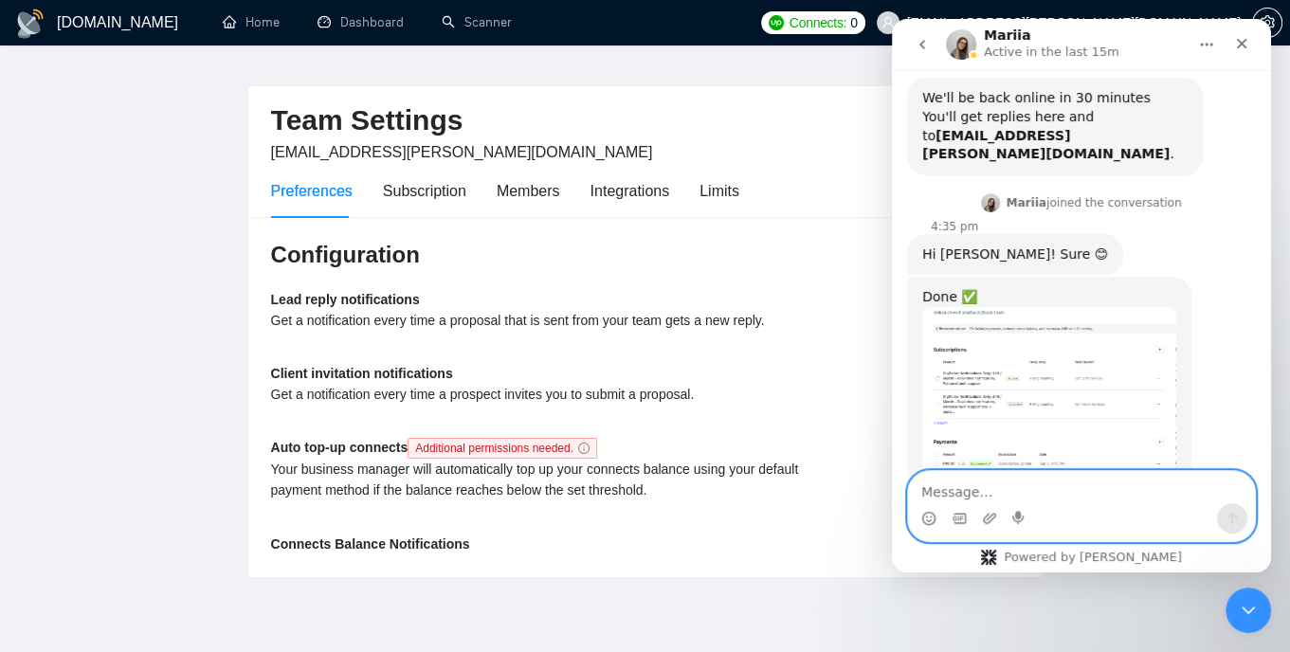
scroll to position [425, 0]
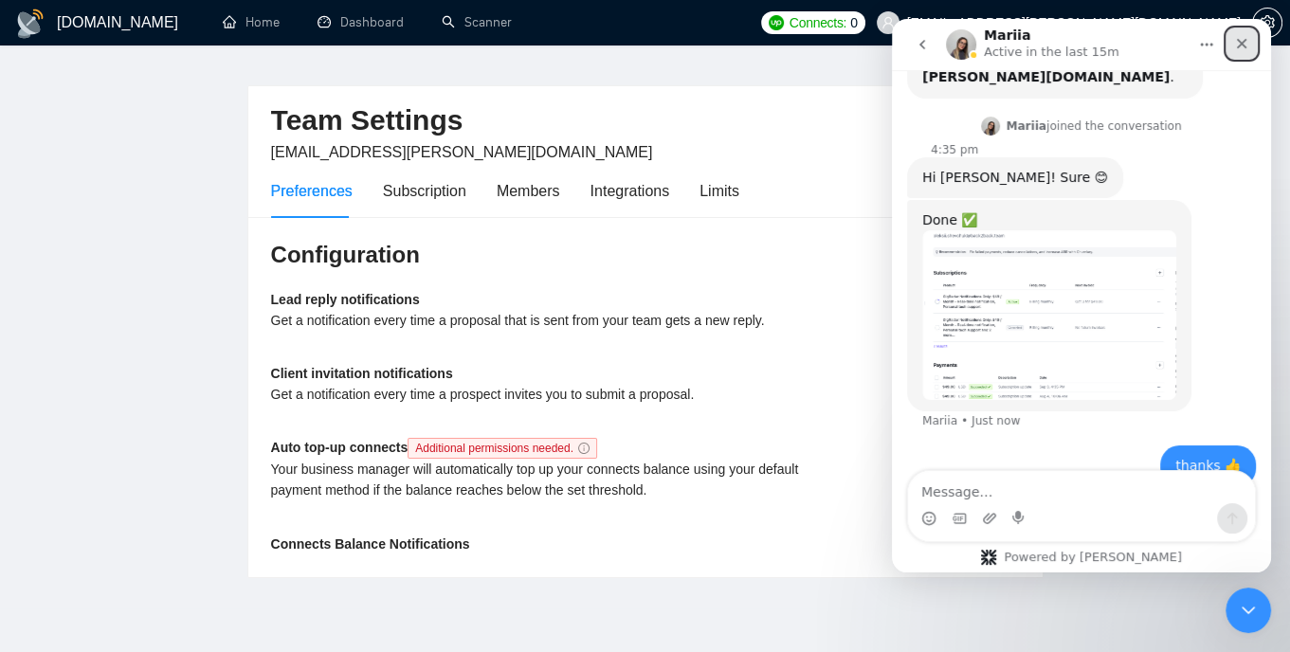
click at [1238, 47] on icon "Close" at bounding box center [1242, 44] width 10 height 10
